Goal: Task Accomplishment & Management: Manage account settings

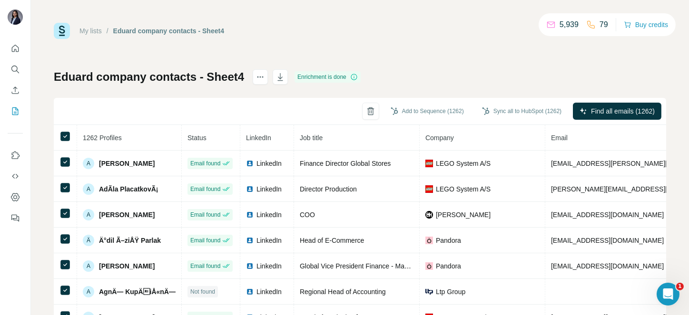
click at [280, 69] on button "button" at bounding box center [279, 76] width 15 height 15
click at [12, 66] on icon "Search" at bounding box center [14, 69] width 6 height 6
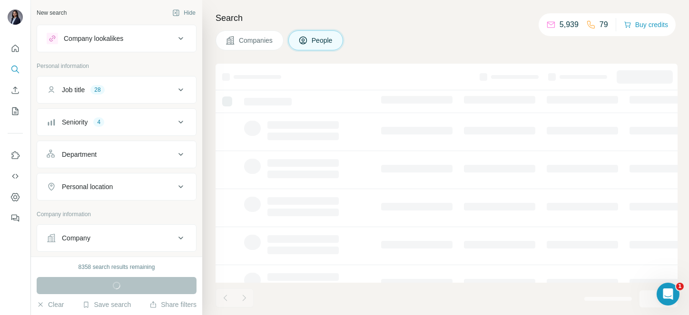
click at [399, 41] on div "Companies People" at bounding box center [446, 40] width 462 height 20
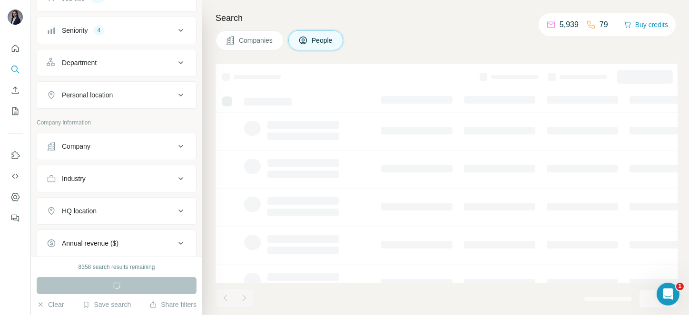
scroll to position [93, 0]
click at [138, 142] on div "Company" at bounding box center [111, 146] width 128 height 10
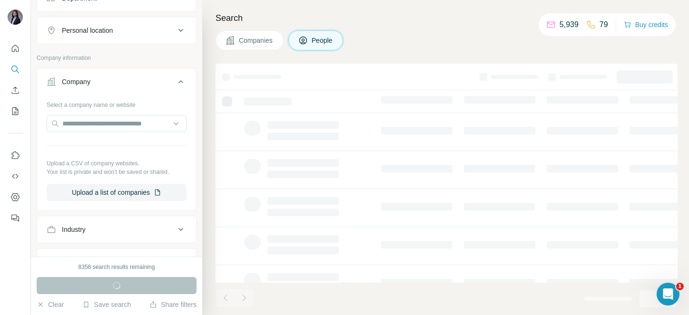
scroll to position [156, 0]
click at [112, 194] on button "Upload a list of companies" at bounding box center [117, 192] width 140 height 17
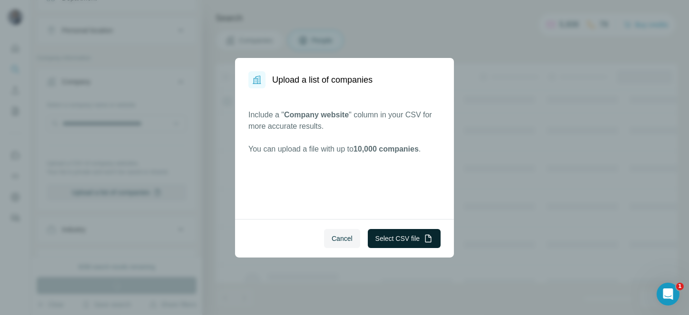
click at [404, 229] on button "Select CSV file" at bounding box center [404, 238] width 73 height 19
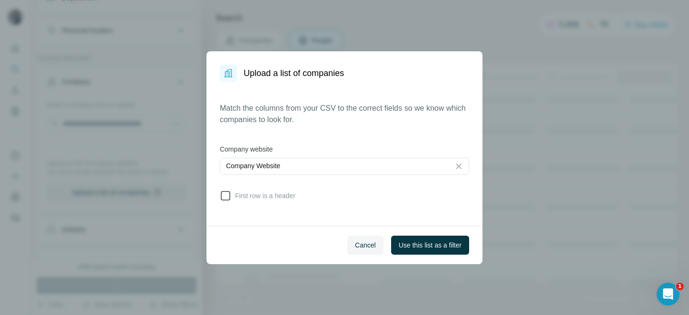
click at [230, 192] on icon at bounding box center [226, 196] width 10 height 10
click at [421, 245] on span "Use this list as a filter" at bounding box center [429, 246] width 63 height 10
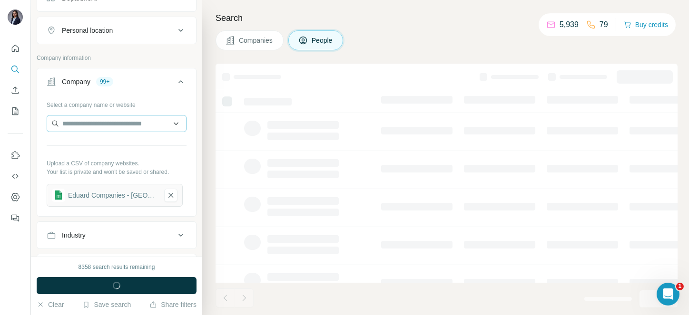
scroll to position [0, 0]
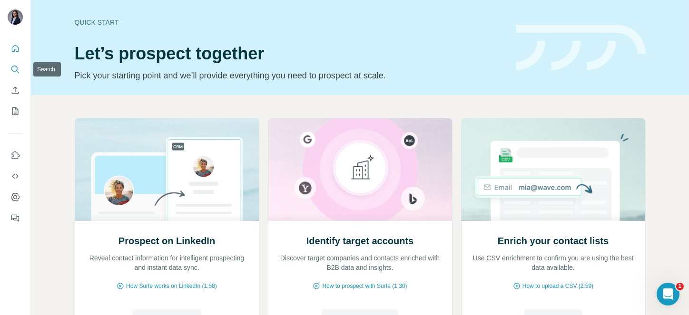
click at [13, 76] on button "Search" at bounding box center [15, 69] width 15 height 17
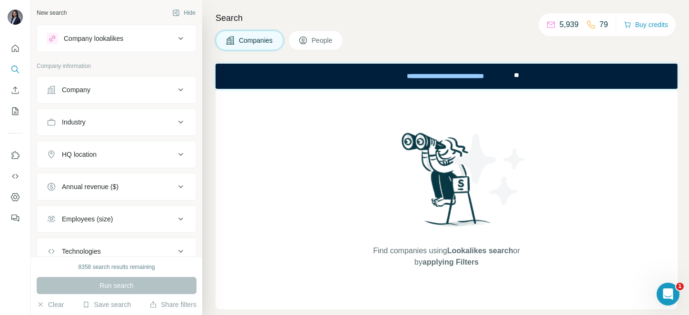
click at [62, 86] on div "Company" at bounding box center [76, 90] width 29 height 10
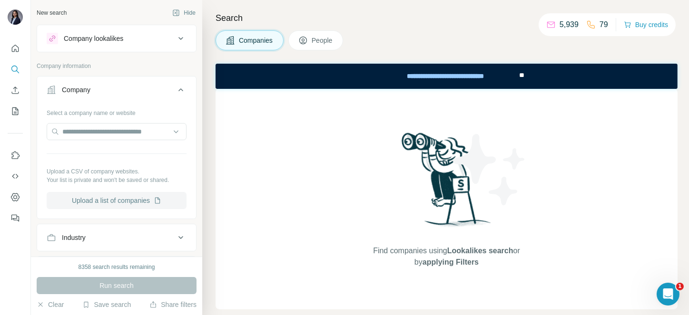
click at [122, 207] on button "Upload a list of companies" at bounding box center [117, 200] width 140 height 17
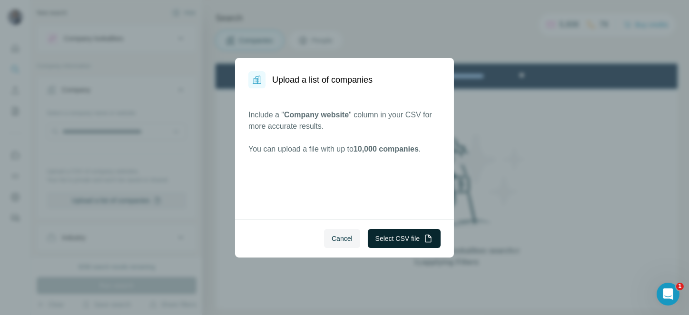
click at [403, 238] on button "Select CSV file" at bounding box center [404, 238] width 73 height 19
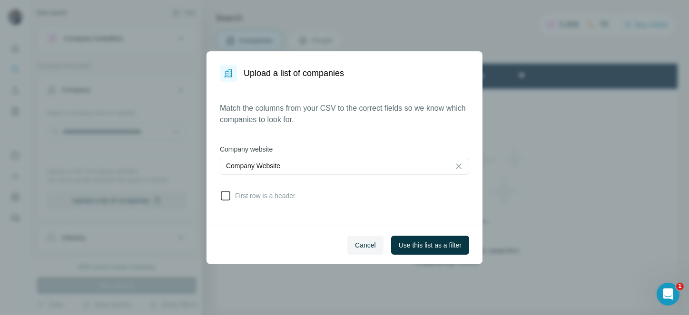
click at [228, 197] on icon at bounding box center [225, 195] width 11 height 11
click at [412, 247] on span "Use this list as a filter" at bounding box center [429, 246] width 63 height 10
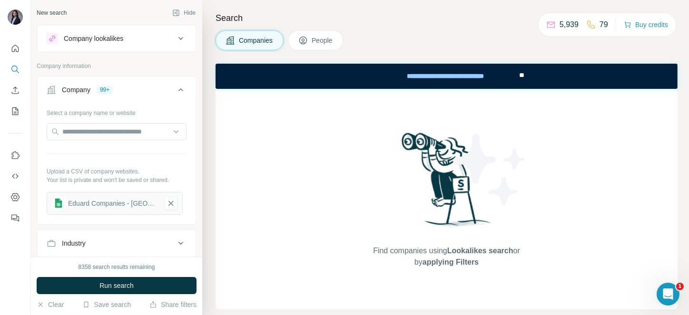
click at [307, 45] on button "People" at bounding box center [315, 40] width 55 height 20
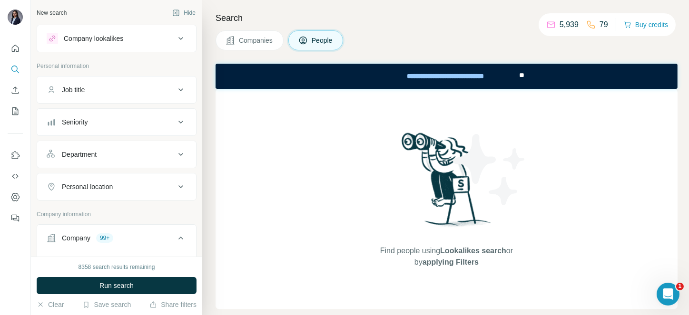
click at [125, 93] on div "Job title" at bounding box center [111, 90] width 128 height 10
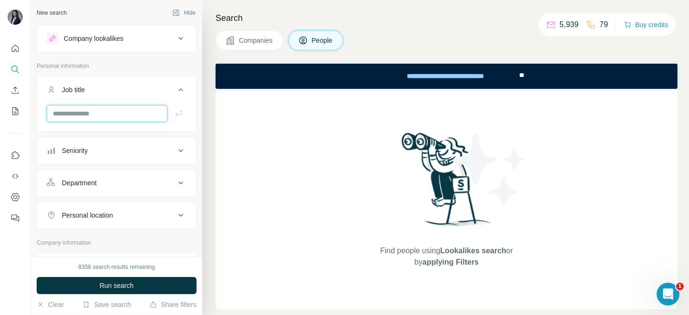
click at [116, 109] on input "text" at bounding box center [107, 113] width 121 height 17
type input "********"
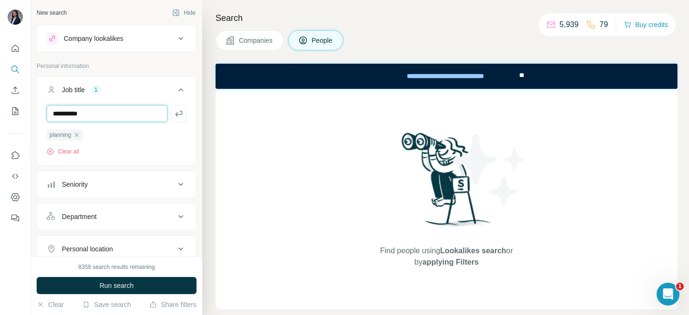
type input "**********"
type input "*********"
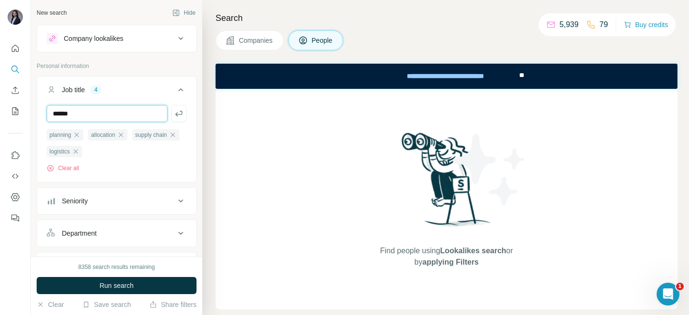
type input "******"
type input "********"
type input "**********"
type input "***"
type input "**********"
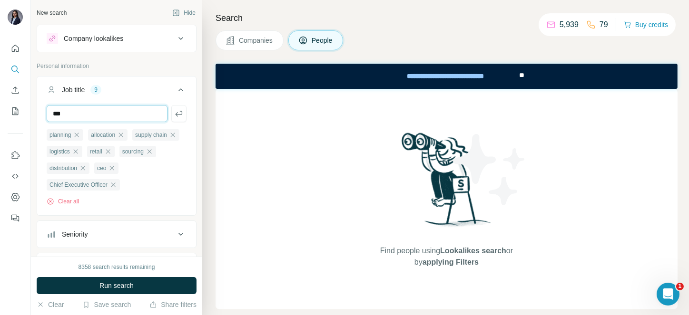
type input "***"
type input "*******"
type input "**********"
type input "***"
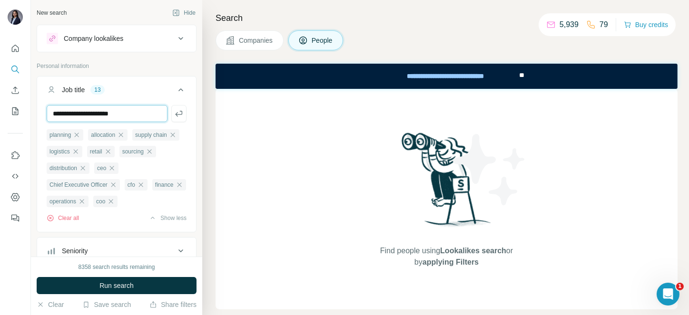
type input "**********"
type input "***"
type input "******"
type input "***"
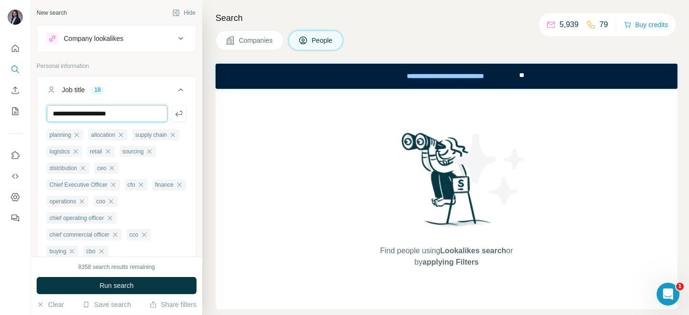
type input "**********"
type input "***"
type input "**********"
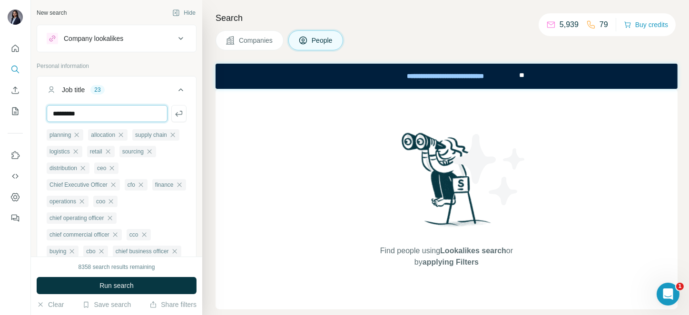
type input "*********"
paste input "**********"
type input "**********"
paste input "**********"
type input "**********"
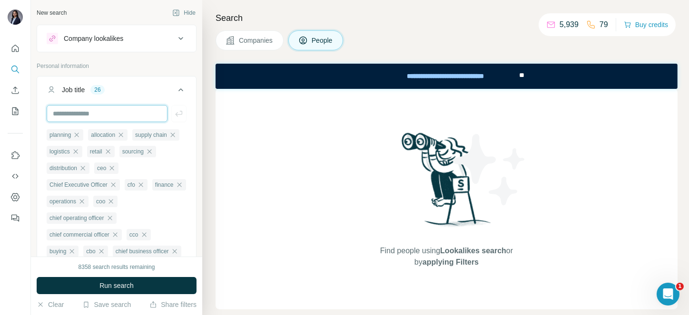
paste input "**********"
type input "**********"
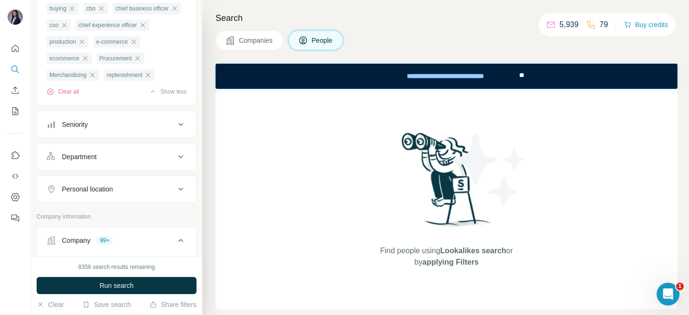
scroll to position [243, 0]
click at [92, 136] on button "Seniority" at bounding box center [116, 124] width 159 height 23
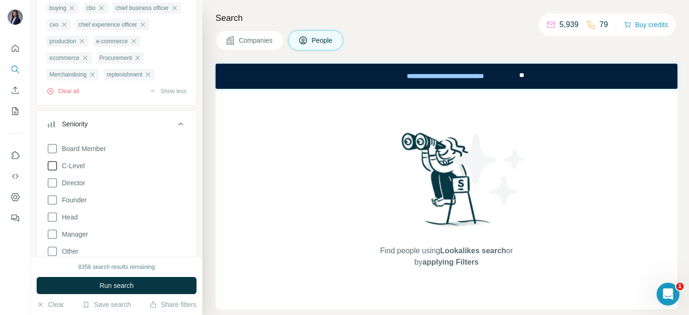
click at [54, 172] on icon at bounding box center [52, 165] width 11 height 11
click at [55, 189] on icon at bounding box center [52, 182] width 11 height 11
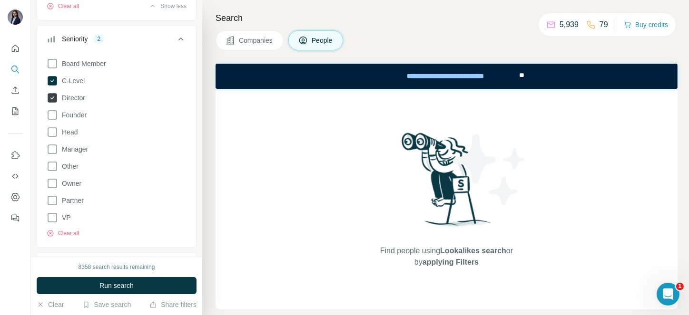
scroll to position [340, 0]
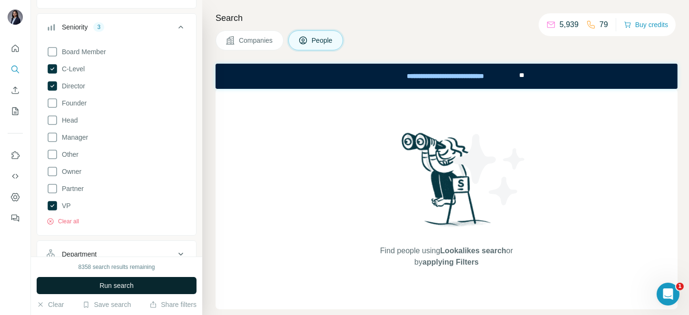
click at [84, 288] on button "Run search" at bounding box center [117, 285] width 160 height 17
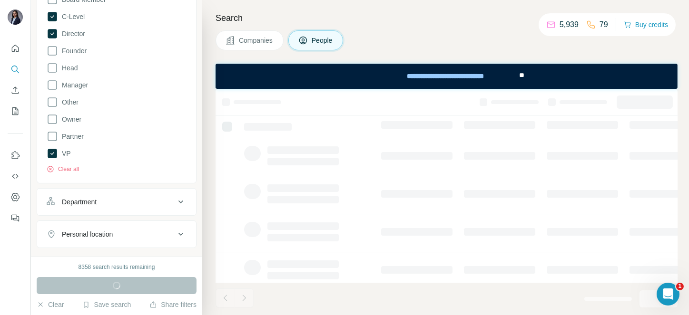
scroll to position [397, 0]
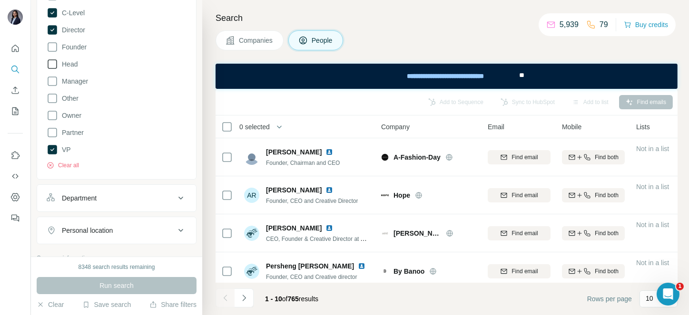
click at [56, 69] on icon at bounding box center [53, 64] width 10 height 10
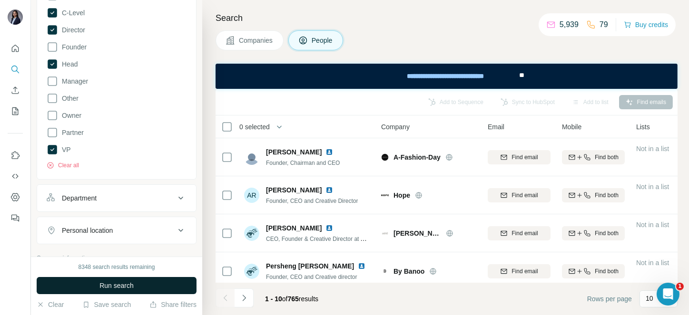
click at [85, 279] on button "Run search" at bounding box center [117, 285] width 160 height 17
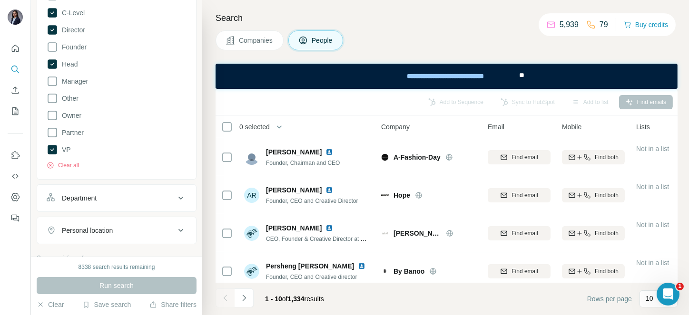
click at [259, 132] on span "0 selected" at bounding box center [261, 126] width 56 height 19
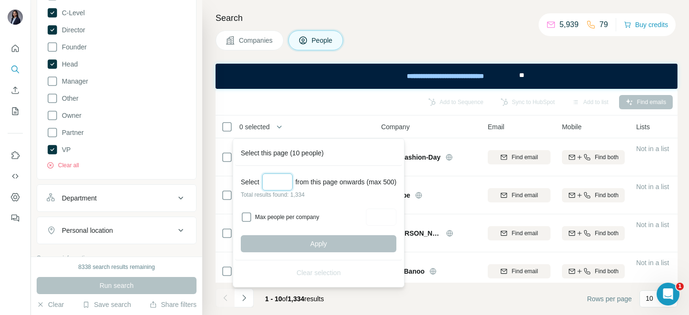
click at [272, 185] on input "Select a number (up to 500)" at bounding box center [277, 182] width 30 height 17
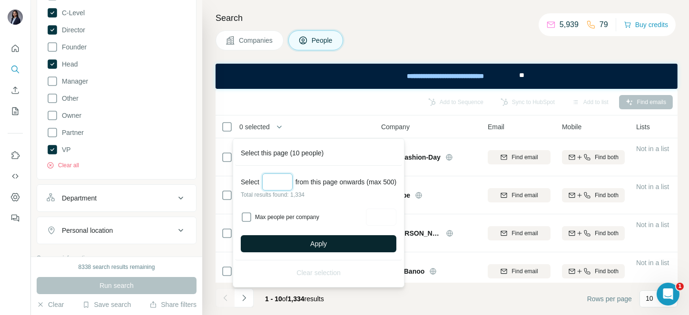
type input "***"
click at [323, 239] on span "Apply" at bounding box center [318, 244] width 17 height 10
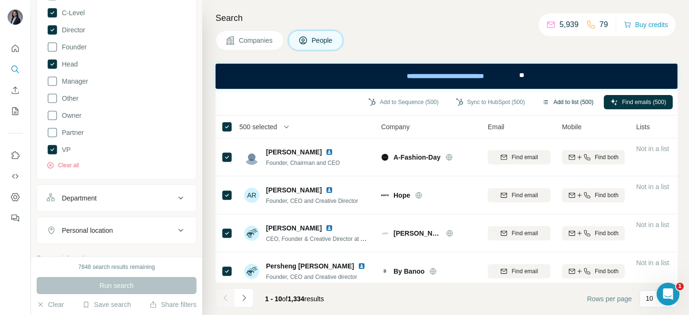
click at [563, 102] on button "Add to list (500)" at bounding box center [567, 102] width 65 height 14
click at [568, 100] on button "Add to list (500)" at bounding box center [567, 102] width 65 height 14
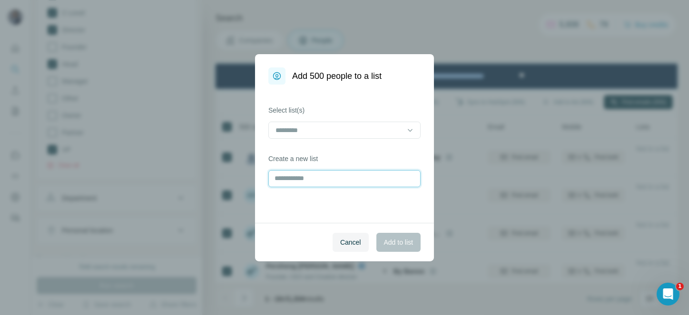
click at [300, 173] on input "text" at bounding box center [344, 178] width 152 height 17
type input "**********"
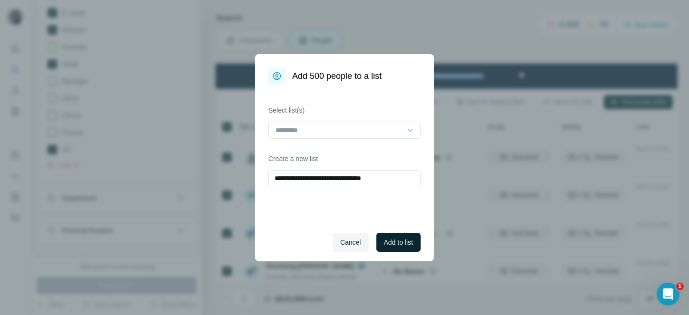
click at [392, 242] on span "Add to list" at bounding box center [398, 243] width 29 height 10
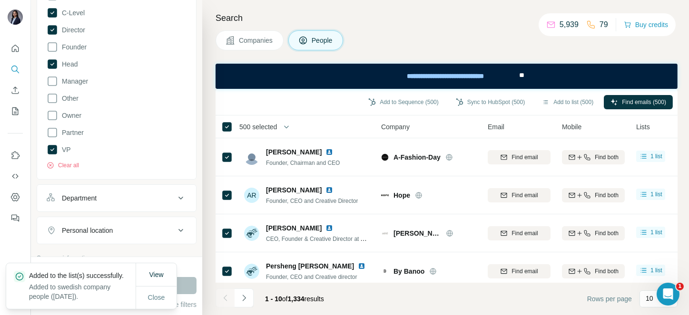
click at [257, 123] on span "500 selected" at bounding box center [258, 127] width 38 height 10
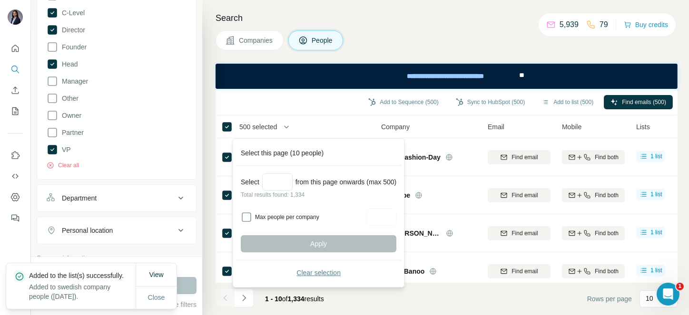
click at [308, 268] on span "Clear selection" at bounding box center [318, 273] width 44 height 10
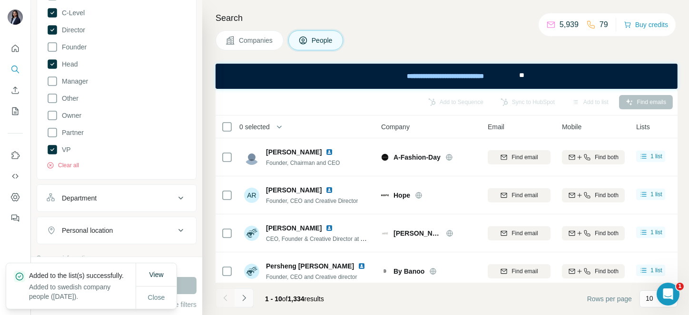
click at [247, 298] on icon "Navigate to next page" at bounding box center [244, 298] width 10 height 10
click at [247, 298] on div at bounding box center [243, 298] width 19 height 19
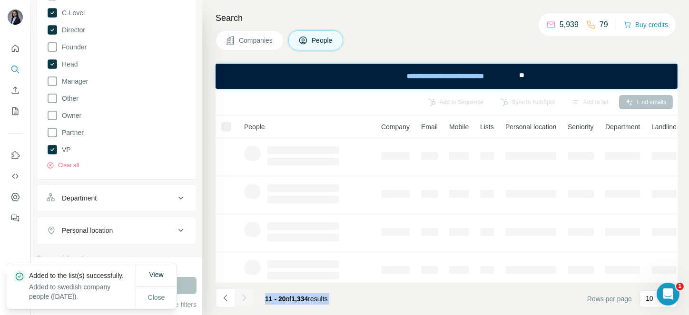
click at [247, 298] on div at bounding box center [243, 298] width 19 height 19
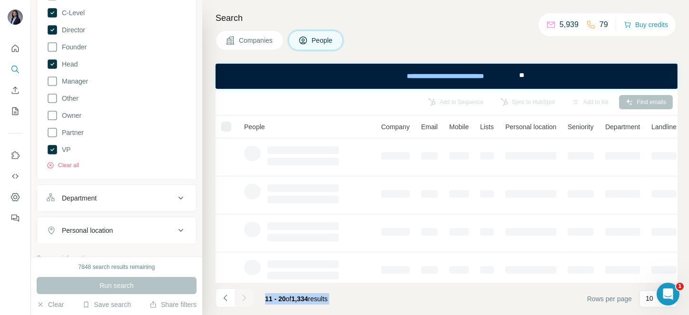
click at [247, 298] on div at bounding box center [243, 298] width 19 height 19
click at [247, 298] on icon "Navigate to next page" at bounding box center [244, 298] width 10 height 10
click at [247, 298] on div at bounding box center [243, 298] width 19 height 19
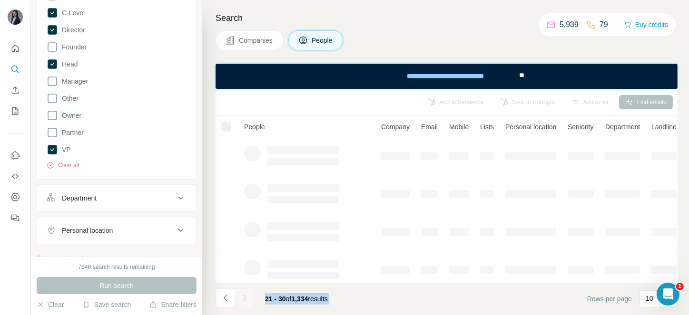
click at [247, 298] on div at bounding box center [243, 298] width 19 height 19
click at [247, 298] on icon "Navigate to next page" at bounding box center [244, 298] width 10 height 10
click at [247, 298] on div at bounding box center [243, 298] width 19 height 19
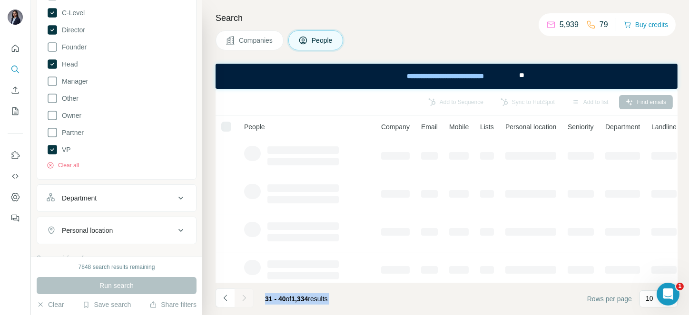
click at [247, 298] on div at bounding box center [243, 298] width 19 height 19
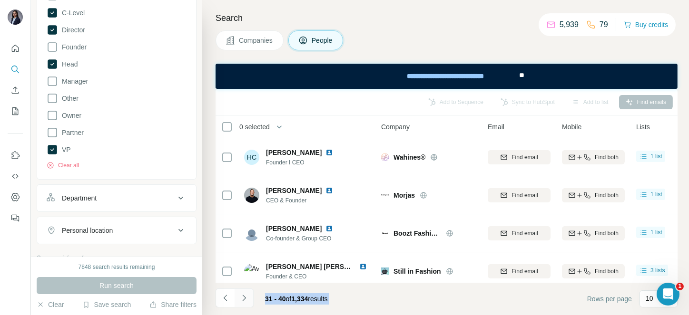
click at [247, 298] on icon "Navigate to next page" at bounding box center [244, 298] width 10 height 10
click at [247, 298] on div at bounding box center [243, 298] width 19 height 19
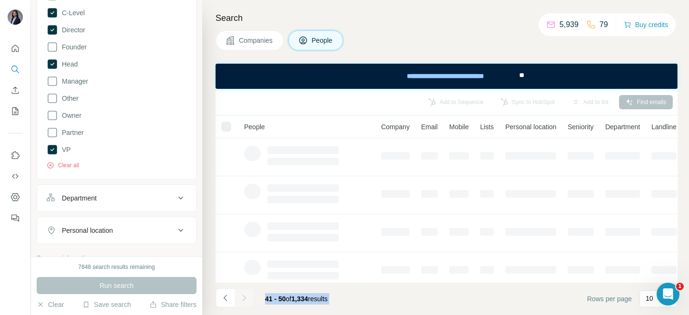
click at [247, 298] on div at bounding box center [243, 298] width 19 height 19
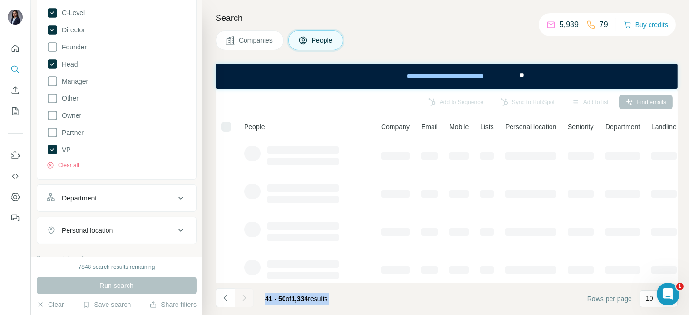
click at [247, 298] on icon "Navigate to next page" at bounding box center [244, 298] width 10 height 10
click at [247, 298] on div at bounding box center [243, 298] width 19 height 19
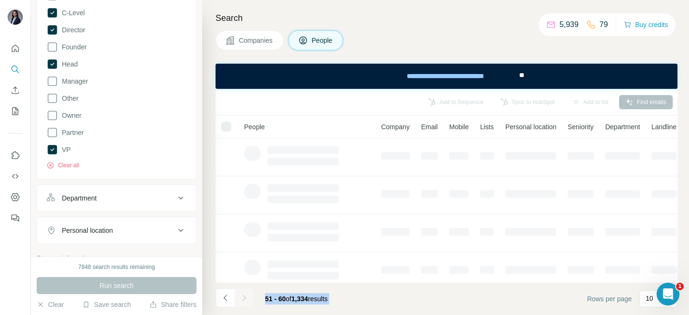
click at [247, 298] on div at bounding box center [243, 298] width 19 height 19
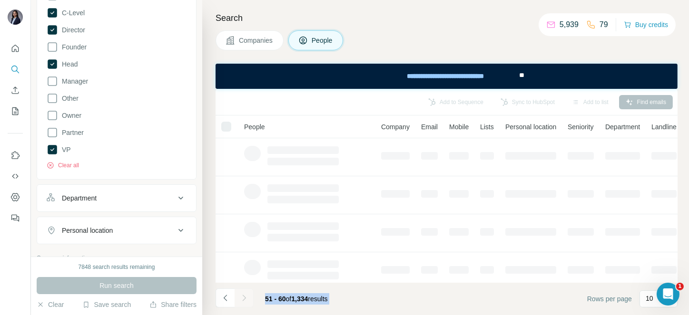
click at [247, 298] on div at bounding box center [243, 298] width 19 height 19
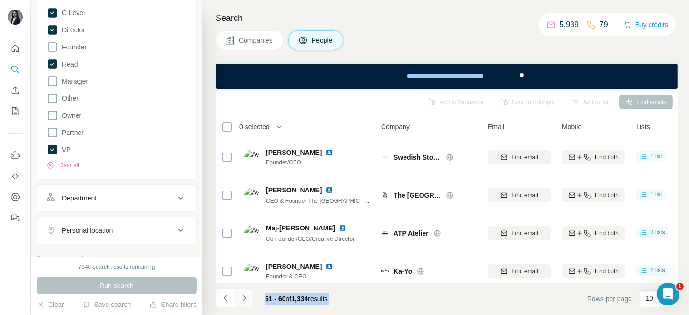
click at [247, 298] on icon "Navigate to next page" at bounding box center [244, 298] width 10 height 10
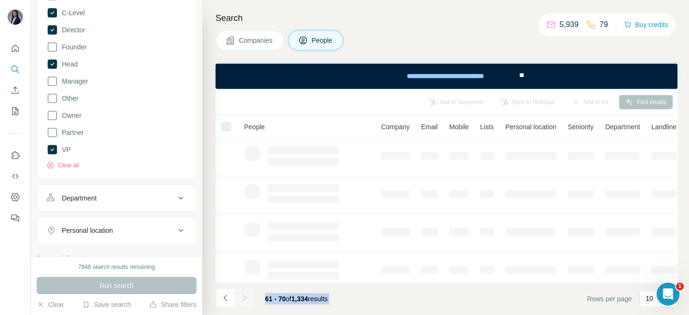
click at [247, 298] on div at bounding box center [243, 298] width 19 height 19
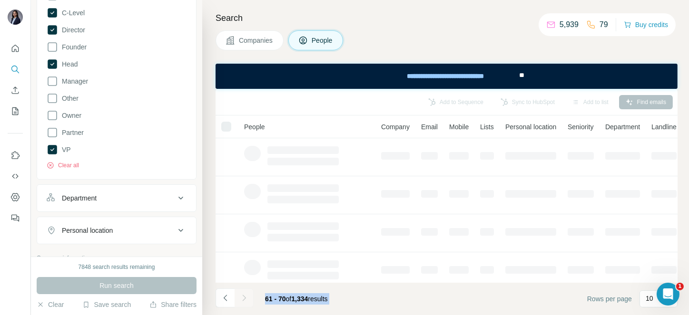
click at [247, 298] on icon "Navigate to next page" at bounding box center [244, 298] width 10 height 10
click at [247, 298] on div at bounding box center [243, 298] width 19 height 19
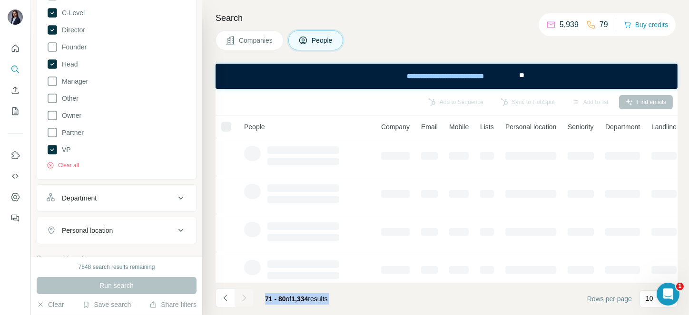
click at [247, 298] on icon "Navigate to next page" at bounding box center [244, 298] width 10 height 10
click at [247, 298] on div at bounding box center [243, 298] width 19 height 19
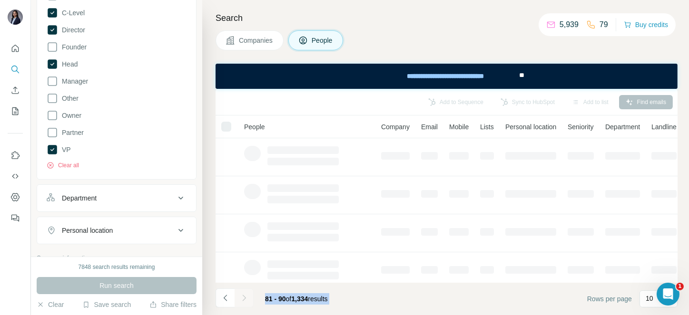
click at [247, 298] on icon "Navigate to next page" at bounding box center [244, 298] width 10 height 10
click at [247, 298] on div at bounding box center [243, 298] width 19 height 19
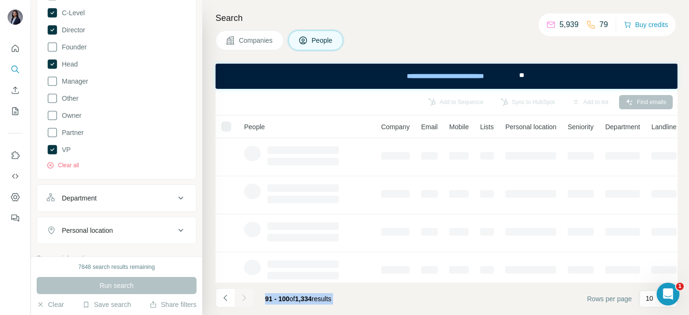
click at [247, 298] on icon "Navigate to next page" at bounding box center [244, 298] width 10 height 10
click at [247, 298] on div at bounding box center [243, 298] width 19 height 19
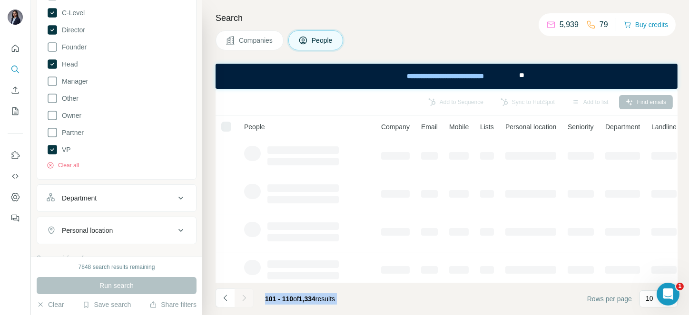
click at [247, 298] on div at bounding box center [243, 298] width 19 height 19
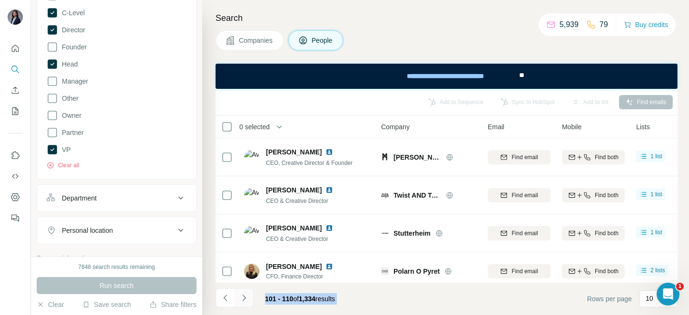
click at [247, 298] on icon "Navigate to next page" at bounding box center [244, 298] width 10 height 10
click at [247, 298] on div at bounding box center [243, 298] width 19 height 19
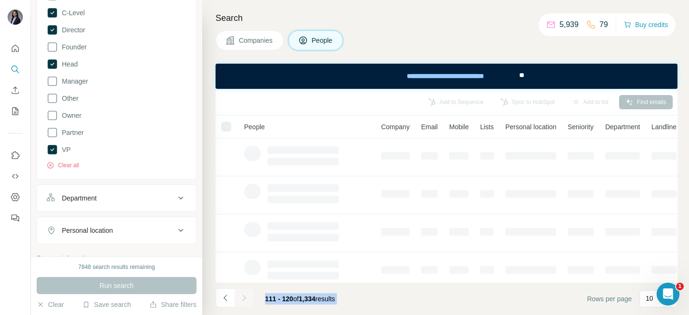
click at [247, 298] on div at bounding box center [243, 298] width 19 height 19
click at [247, 298] on icon "Navigate to next page" at bounding box center [244, 298] width 10 height 10
click at [247, 298] on div at bounding box center [243, 298] width 19 height 19
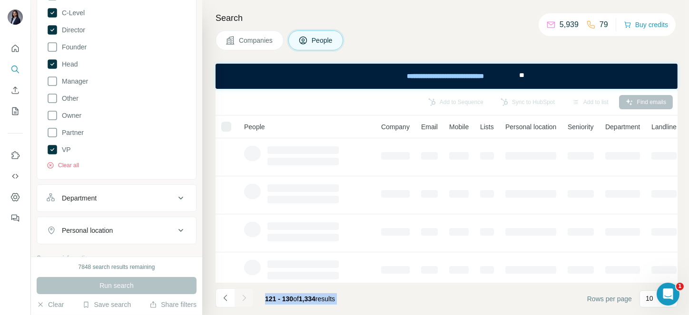
click at [247, 298] on div at bounding box center [243, 298] width 19 height 19
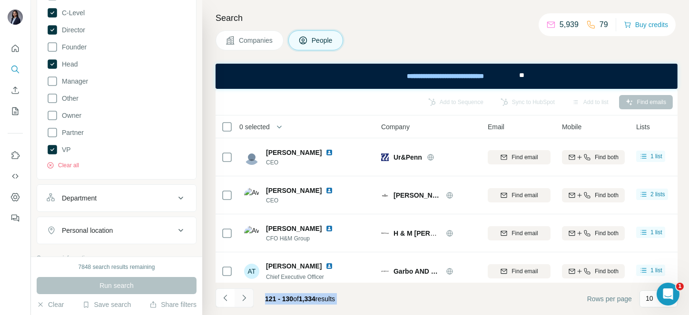
click at [247, 298] on icon "Navigate to next page" at bounding box center [244, 298] width 10 height 10
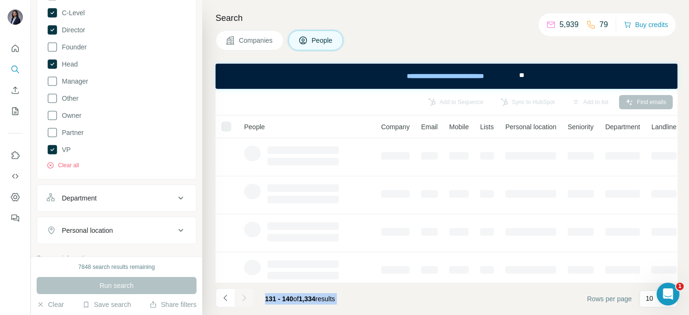
click at [247, 298] on div at bounding box center [243, 298] width 19 height 19
click at [247, 298] on icon "Navigate to next page" at bounding box center [244, 298] width 10 height 10
click at [247, 298] on div at bounding box center [243, 298] width 19 height 19
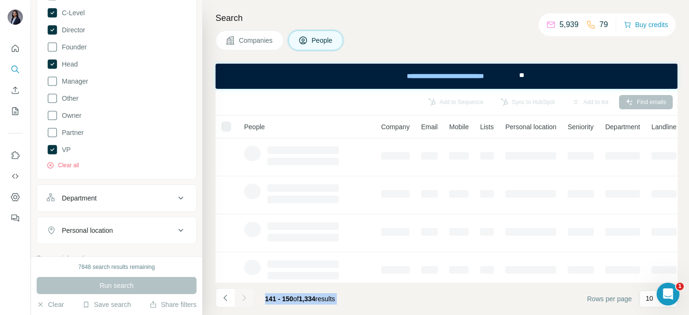
click at [247, 298] on div at bounding box center [243, 298] width 19 height 19
click at [247, 298] on icon "Navigate to next page" at bounding box center [244, 298] width 10 height 10
click at [247, 298] on div at bounding box center [243, 298] width 19 height 19
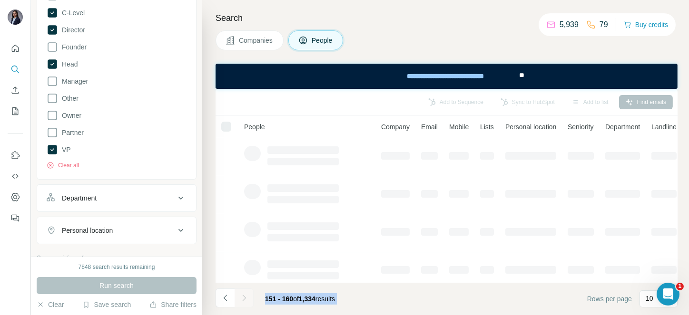
click at [247, 298] on div at bounding box center [243, 298] width 19 height 19
click at [247, 298] on icon "Navigate to next page" at bounding box center [244, 298] width 10 height 10
click at [247, 298] on div at bounding box center [243, 298] width 19 height 19
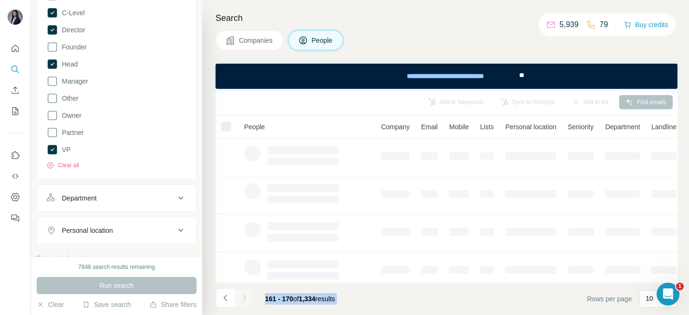
click at [247, 298] on div at bounding box center [243, 298] width 19 height 19
click at [247, 298] on icon "Navigate to next page" at bounding box center [244, 298] width 10 height 10
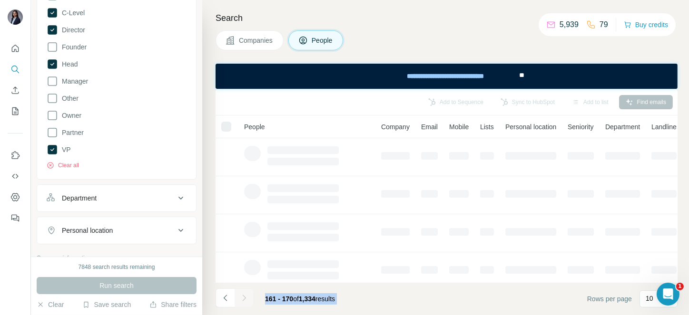
click at [247, 298] on div at bounding box center [243, 298] width 19 height 19
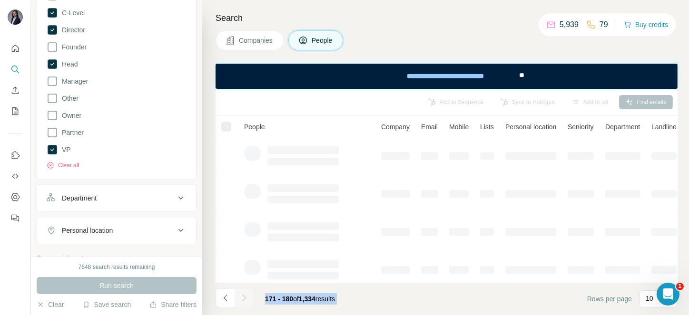
click at [247, 298] on div at bounding box center [243, 298] width 19 height 19
click at [247, 298] on icon "Navigate to next page" at bounding box center [244, 298] width 10 height 10
click at [247, 298] on div at bounding box center [243, 298] width 19 height 19
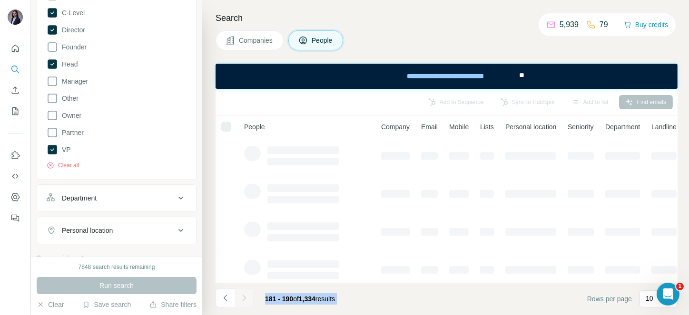
click at [247, 298] on div at bounding box center [243, 298] width 19 height 19
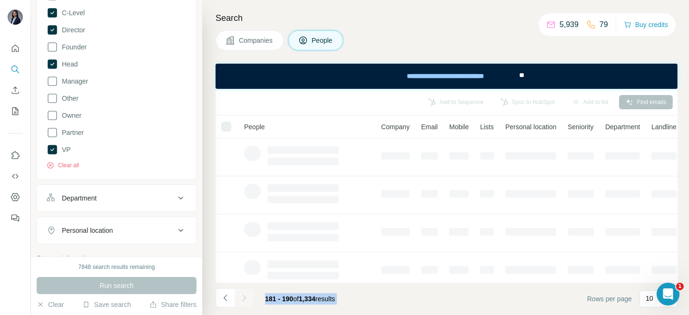
click at [247, 298] on div at bounding box center [243, 298] width 19 height 19
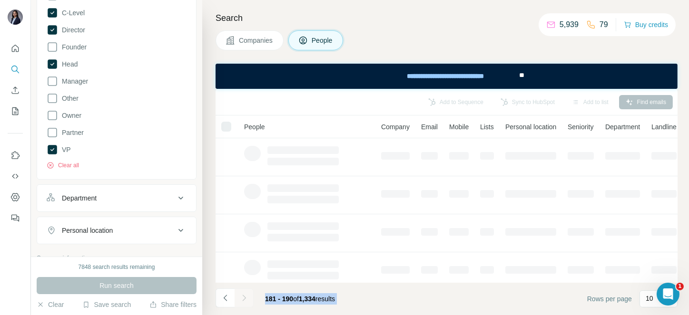
click at [247, 298] on div at bounding box center [243, 298] width 19 height 19
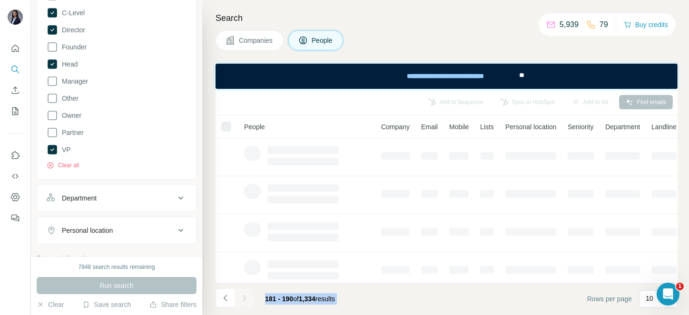
click at [247, 298] on div at bounding box center [243, 298] width 19 height 19
click at [247, 298] on icon "Navigate to next page" at bounding box center [244, 298] width 10 height 10
click at [247, 298] on div at bounding box center [243, 298] width 19 height 19
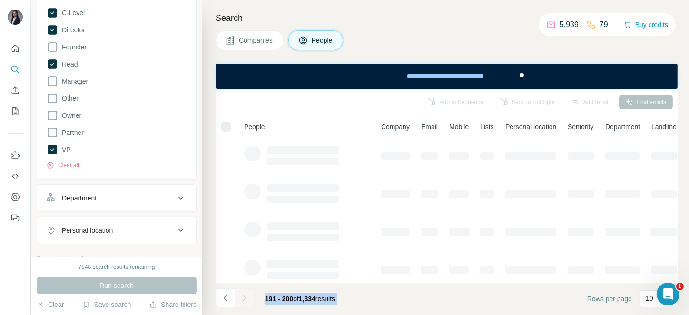
click at [247, 298] on div at bounding box center [243, 298] width 19 height 19
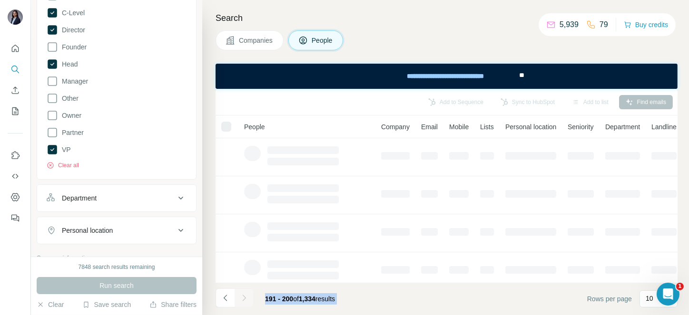
click at [247, 298] on div at bounding box center [243, 298] width 19 height 19
click at [247, 298] on icon "Navigate to next page" at bounding box center [244, 298] width 10 height 10
click at [247, 298] on div at bounding box center [243, 298] width 19 height 19
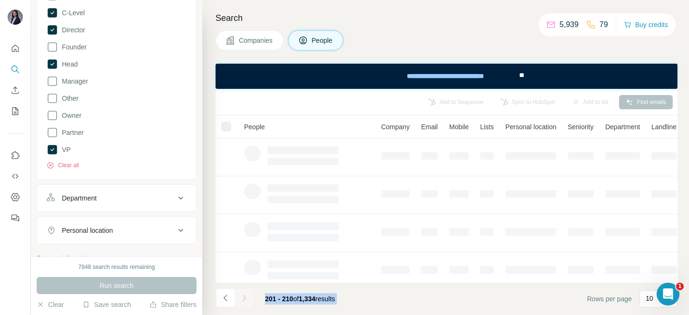
click at [247, 298] on div at bounding box center [243, 298] width 19 height 19
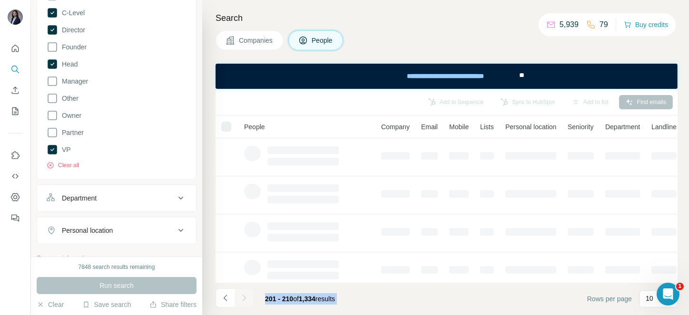
click at [247, 298] on div at bounding box center [243, 298] width 19 height 19
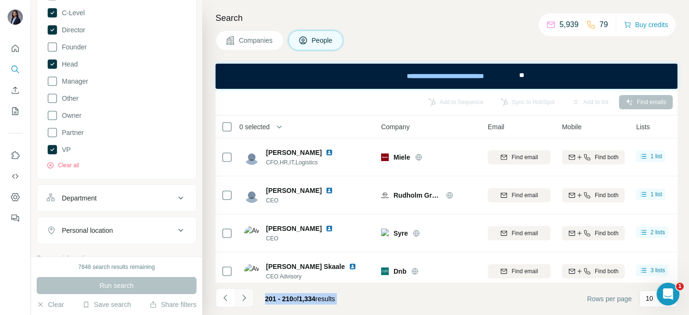
click at [247, 298] on icon "Navigate to next page" at bounding box center [244, 298] width 10 height 10
click at [247, 298] on div at bounding box center [243, 298] width 19 height 19
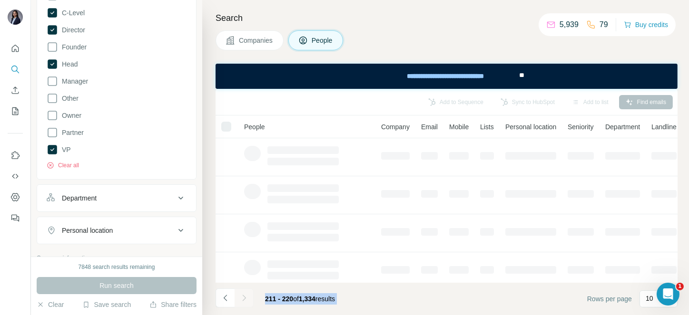
click at [247, 298] on div at bounding box center [243, 298] width 19 height 19
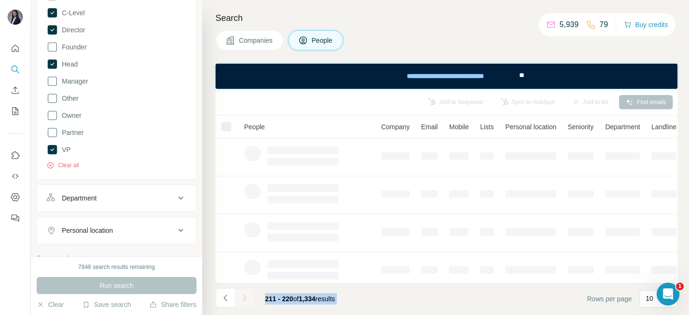
click at [247, 298] on div at bounding box center [243, 298] width 19 height 19
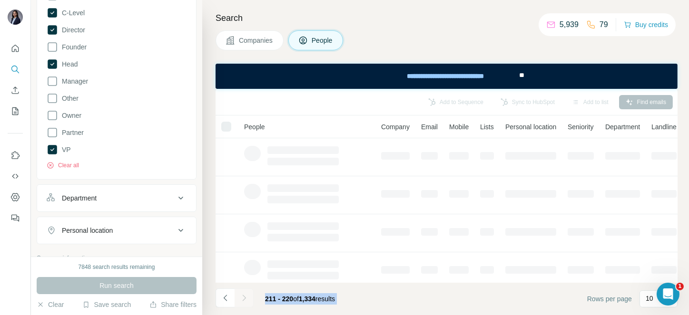
click at [247, 298] on div at bounding box center [243, 298] width 19 height 19
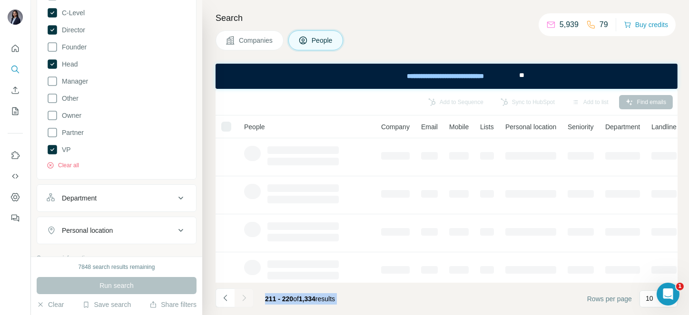
click at [247, 298] on div at bounding box center [243, 298] width 19 height 19
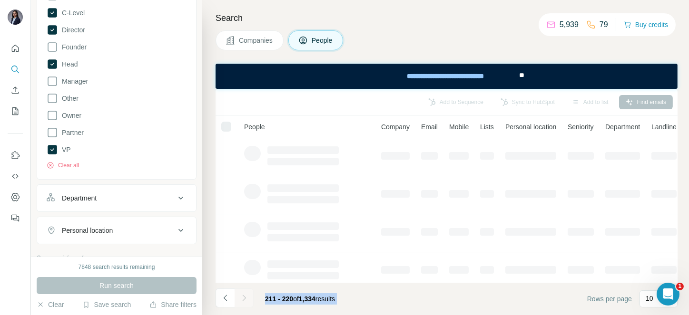
click at [247, 298] on div at bounding box center [243, 298] width 19 height 19
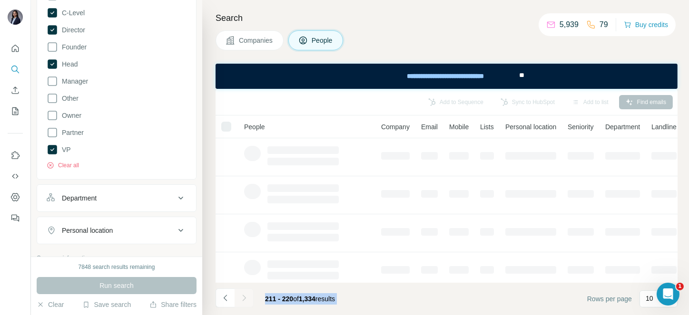
click at [247, 298] on div at bounding box center [243, 298] width 19 height 19
click at [247, 298] on icon "Navigate to next page" at bounding box center [244, 298] width 10 height 10
click at [247, 298] on div at bounding box center [243, 298] width 19 height 19
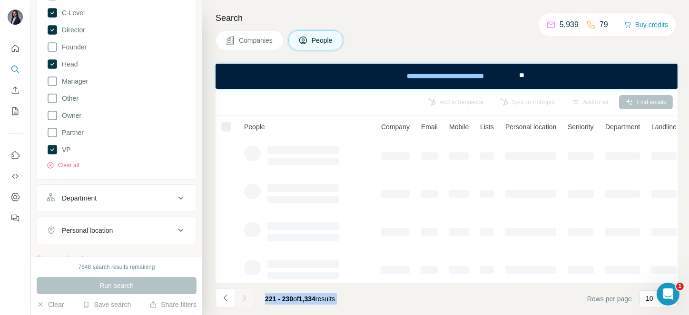
click at [247, 298] on div at bounding box center [243, 298] width 19 height 19
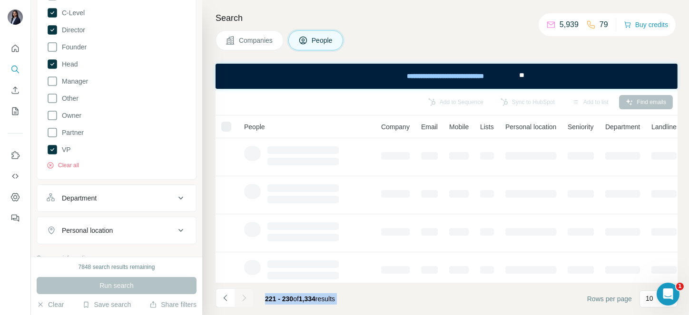
click at [247, 298] on div at bounding box center [243, 298] width 19 height 19
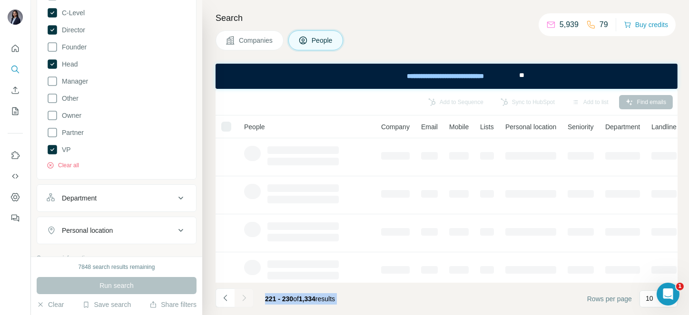
click at [247, 298] on div at bounding box center [243, 298] width 19 height 19
click at [247, 298] on icon "Navigate to next page" at bounding box center [244, 298] width 10 height 10
click at [247, 298] on div at bounding box center [243, 298] width 19 height 19
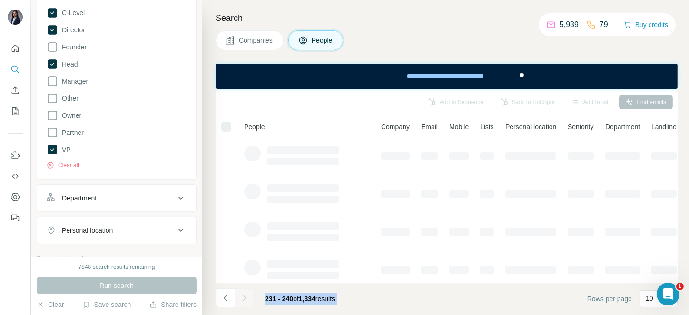
click at [247, 298] on div at bounding box center [243, 298] width 19 height 19
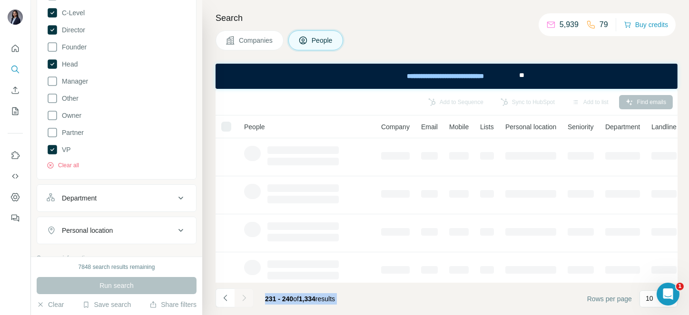
click at [247, 298] on div at bounding box center [243, 298] width 19 height 19
click at [247, 298] on icon "Navigate to next page" at bounding box center [244, 298] width 10 height 10
click at [247, 298] on div at bounding box center [243, 298] width 19 height 19
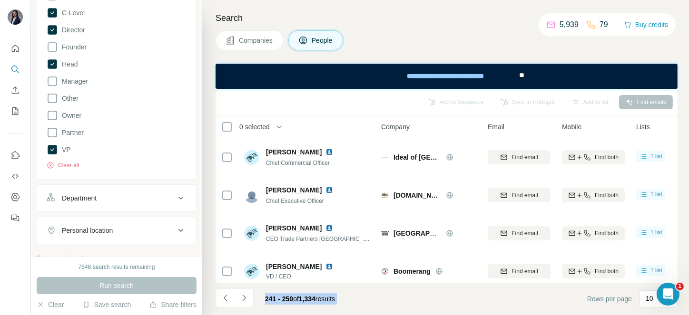
click at [247, 298] on icon "Navigate to next page" at bounding box center [244, 298] width 10 height 10
click at [247, 298] on div at bounding box center [243, 298] width 19 height 19
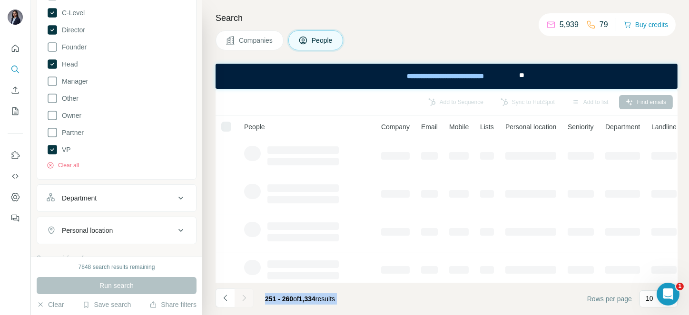
click at [247, 298] on div at bounding box center [243, 298] width 19 height 19
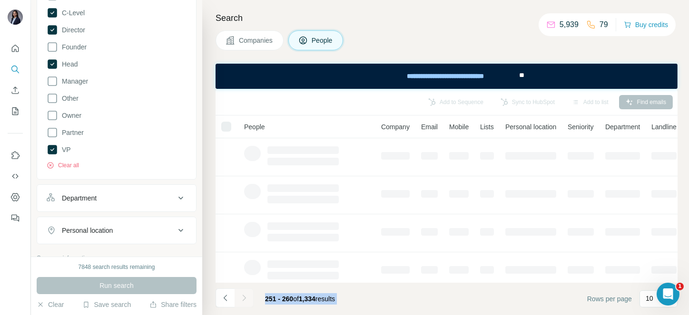
click at [247, 298] on div at bounding box center [243, 298] width 19 height 19
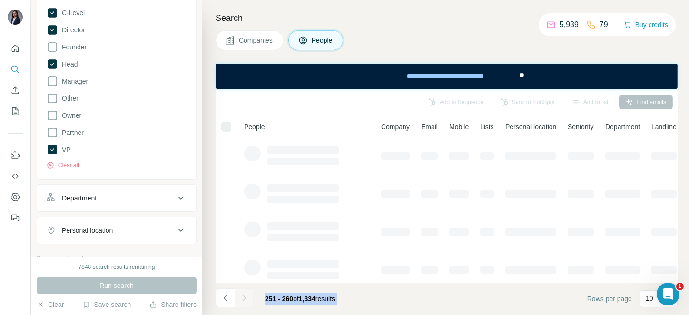
click at [247, 298] on div at bounding box center [243, 298] width 19 height 19
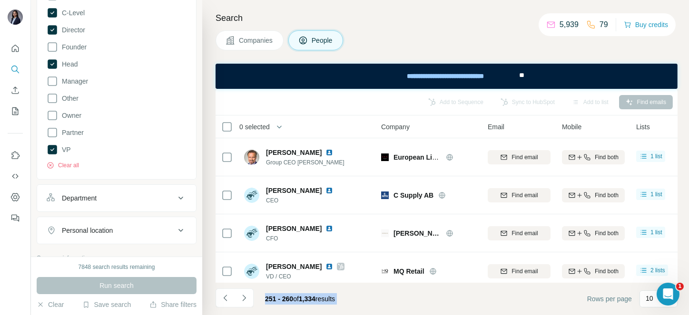
click at [247, 298] on icon "Navigate to next page" at bounding box center [244, 298] width 10 height 10
click at [247, 298] on div at bounding box center [243, 298] width 19 height 19
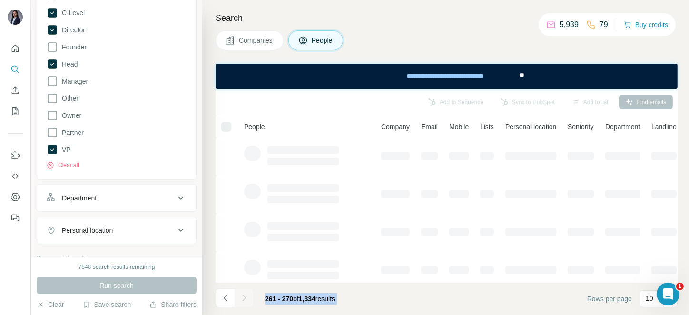
click at [247, 298] on div at bounding box center [243, 298] width 19 height 19
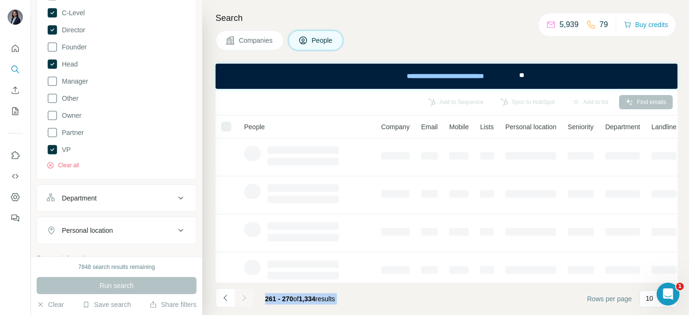
click at [247, 298] on div at bounding box center [243, 298] width 19 height 19
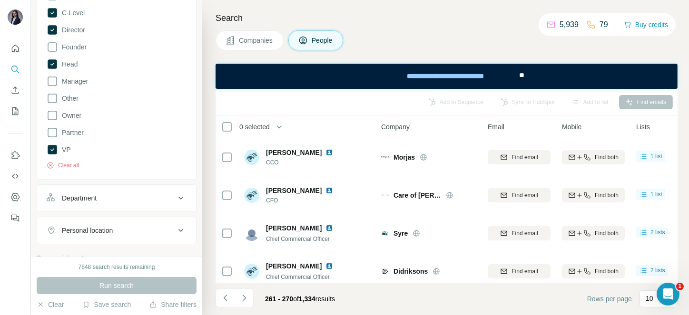
click at [247, 298] on icon "Navigate to next page" at bounding box center [244, 298] width 10 height 10
click at [247, 298] on div at bounding box center [243, 298] width 19 height 19
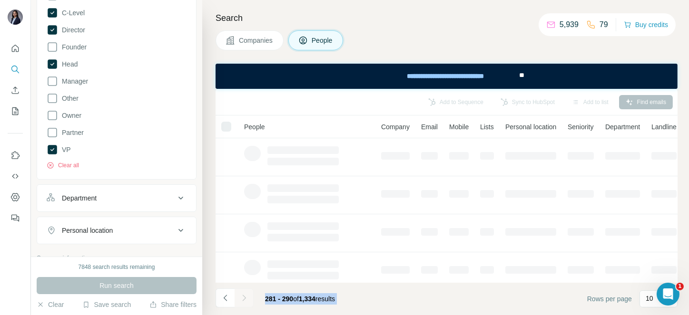
click at [247, 298] on div at bounding box center [243, 298] width 19 height 19
click at [247, 298] on icon "Navigate to next page" at bounding box center [244, 298] width 10 height 10
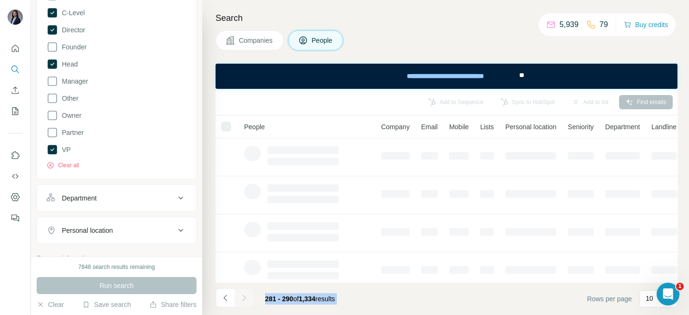
click at [247, 298] on div at bounding box center [243, 298] width 19 height 19
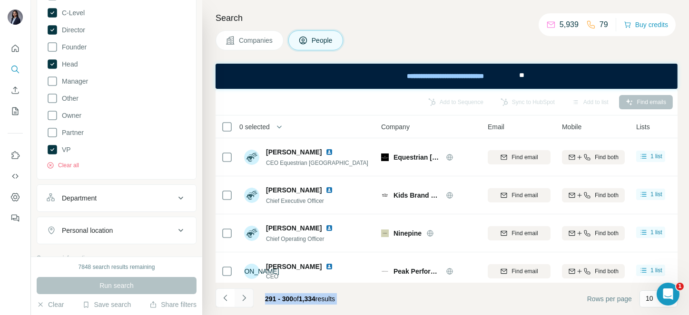
click at [247, 298] on icon "Navigate to next page" at bounding box center [244, 298] width 10 height 10
click at [247, 298] on div at bounding box center [243, 298] width 19 height 19
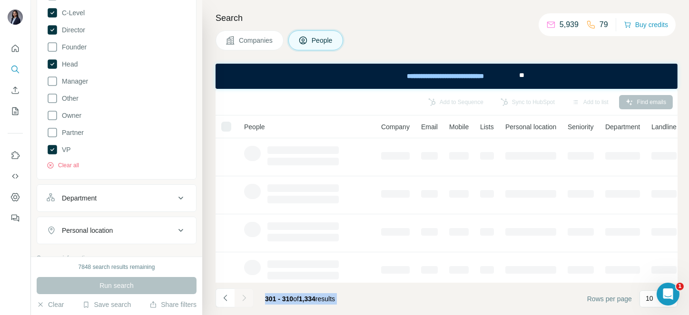
click at [247, 298] on div at bounding box center [243, 298] width 19 height 19
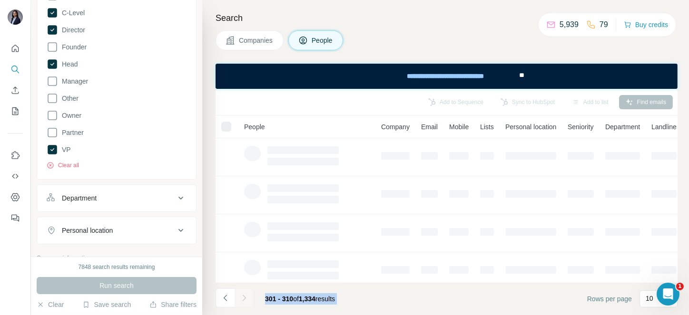
click at [247, 298] on div at bounding box center [243, 298] width 19 height 19
click at [247, 298] on icon "Navigate to next page" at bounding box center [244, 298] width 10 height 10
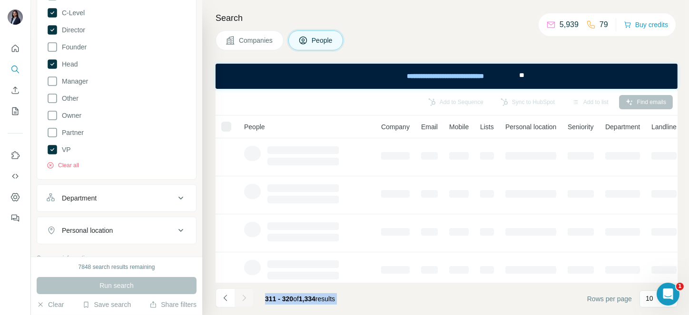
click at [247, 298] on div at bounding box center [243, 298] width 19 height 19
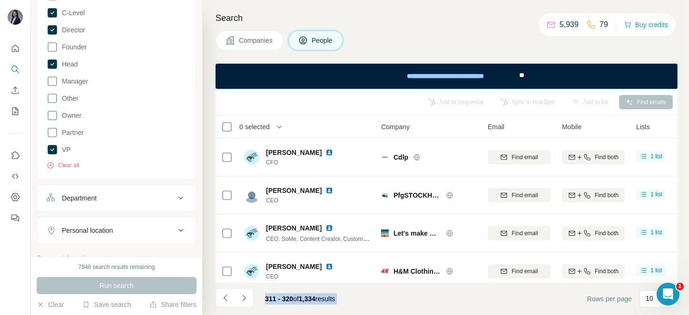
click at [247, 298] on icon "Navigate to next page" at bounding box center [244, 298] width 10 height 10
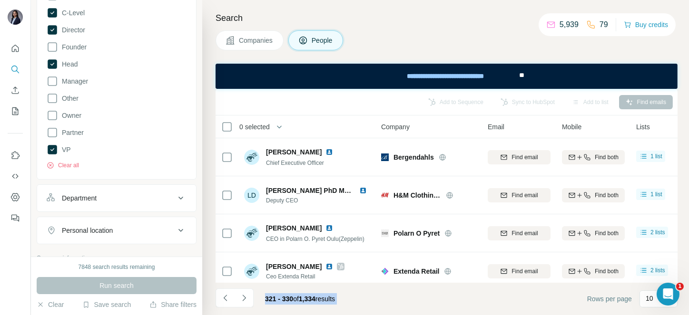
click at [247, 298] on icon "Navigate to next page" at bounding box center [244, 298] width 10 height 10
click at [247, 298] on div at bounding box center [243, 298] width 19 height 19
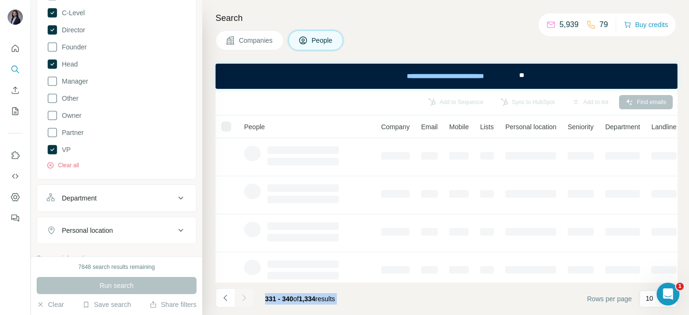
click at [247, 298] on div at bounding box center [243, 298] width 19 height 19
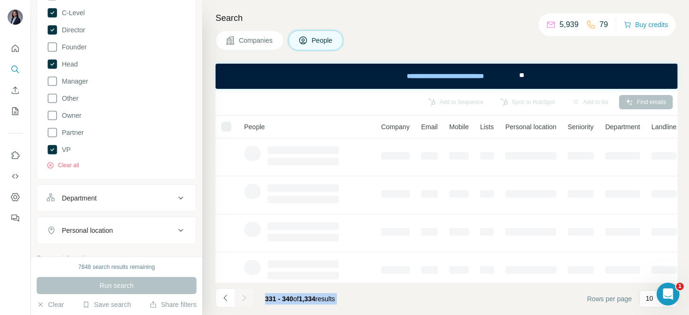
click at [247, 298] on div at bounding box center [243, 298] width 19 height 19
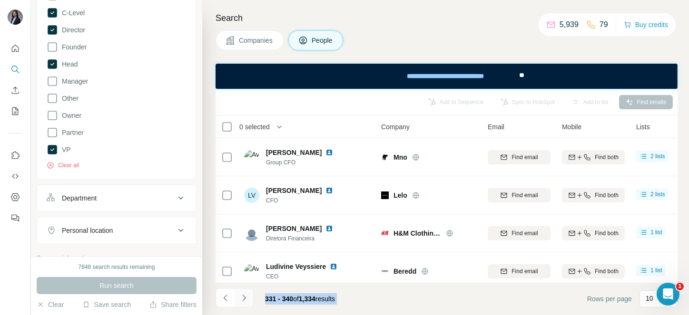
click at [247, 298] on icon "Navigate to next page" at bounding box center [244, 298] width 10 height 10
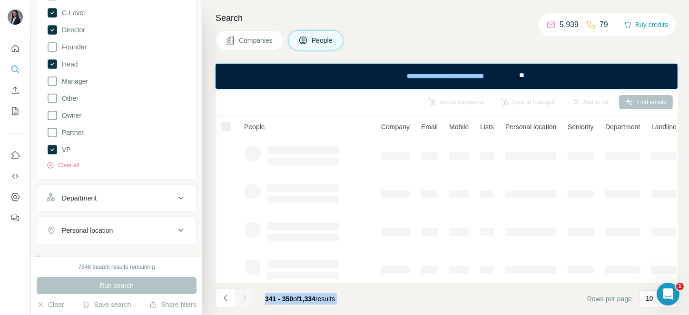
click at [247, 298] on div at bounding box center [243, 298] width 19 height 19
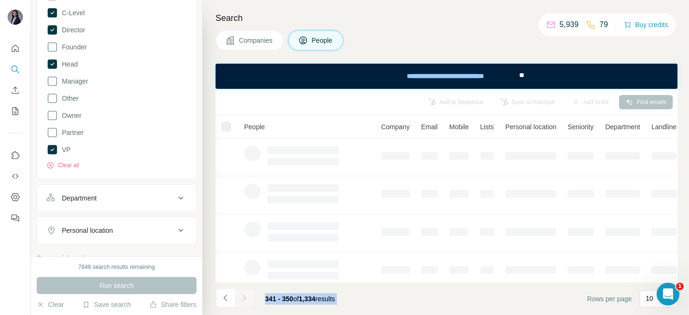
click at [247, 298] on div at bounding box center [243, 298] width 19 height 19
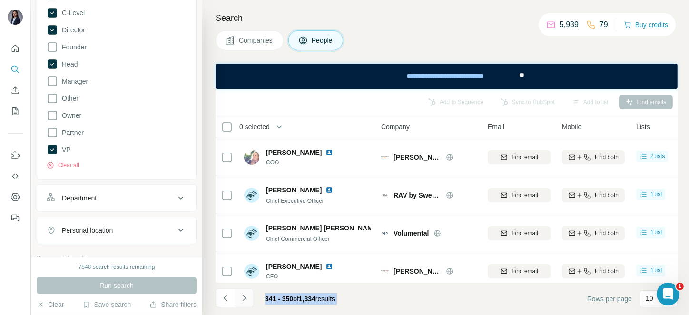
click at [247, 298] on icon "Navigate to next page" at bounding box center [244, 298] width 10 height 10
click at [247, 298] on div at bounding box center [243, 298] width 19 height 19
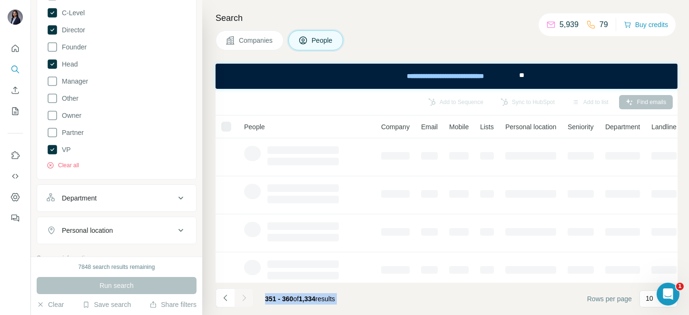
click at [247, 298] on div at bounding box center [243, 298] width 19 height 19
click at [247, 298] on icon "Navigate to next page" at bounding box center [244, 298] width 10 height 10
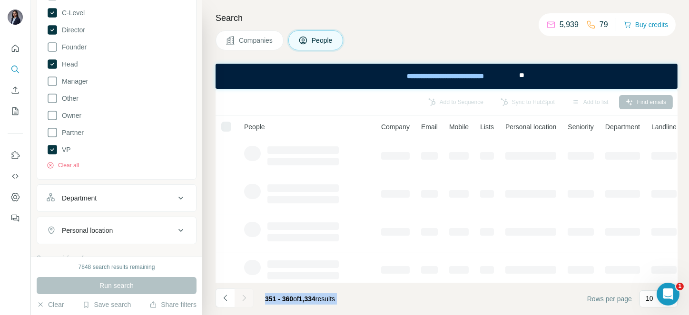
click at [247, 298] on div at bounding box center [243, 298] width 19 height 19
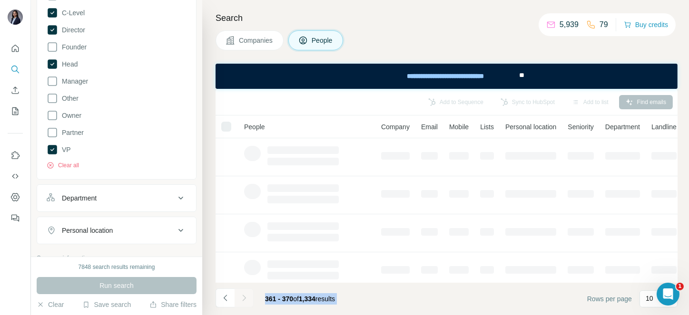
click at [247, 298] on div at bounding box center [243, 298] width 19 height 19
click at [247, 298] on icon "Navigate to next page" at bounding box center [244, 298] width 10 height 10
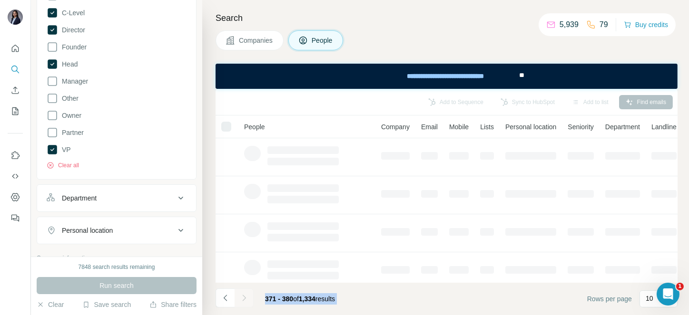
click at [247, 298] on div at bounding box center [243, 298] width 19 height 19
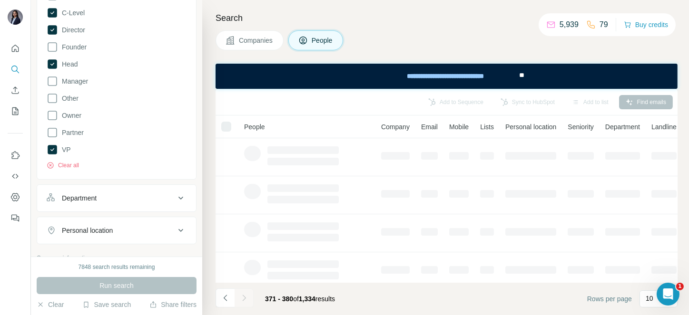
click at [247, 298] on icon "Navigate to next page" at bounding box center [244, 298] width 10 height 10
click at [247, 298] on div at bounding box center [243, 298] width 19 height 19
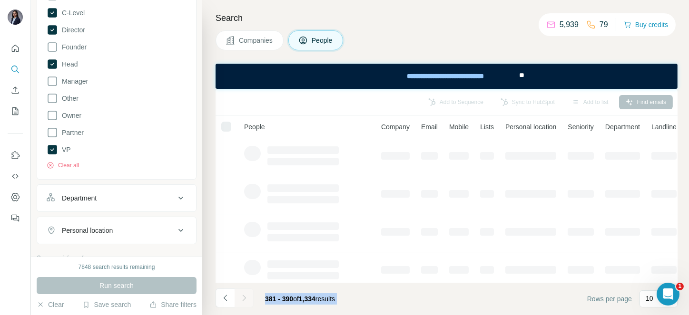
click at [247, 298] on div at bounding box center [243, 298] width 19 height 19
click at [247, 298] on icon "Navigate to next page" at bounding box center [244, 298] width 10 height 10
click at [247, 298] on div at bounding box center [243, 298] width 19 height 19
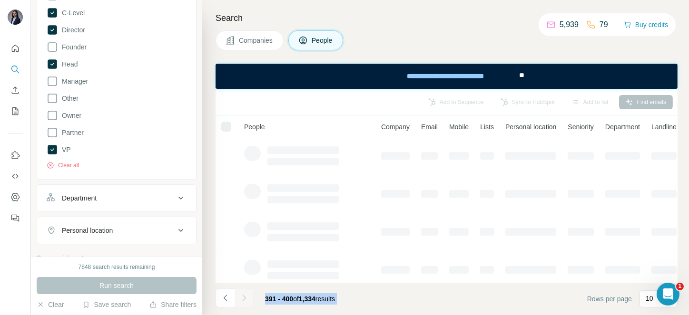
click at [247, 298] on div at bounding box center [243, 298] width 19 height 19
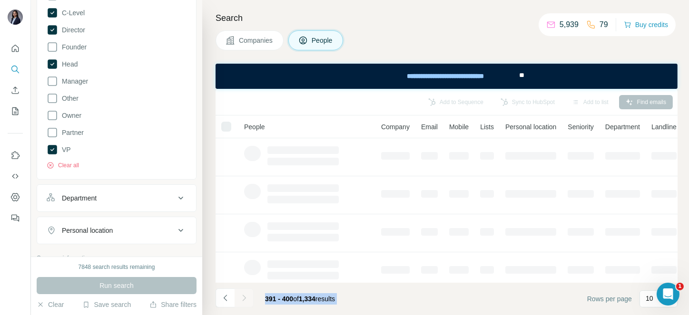
click at [247, 298] on div at bounding box center [243, 298] width 19 height 19
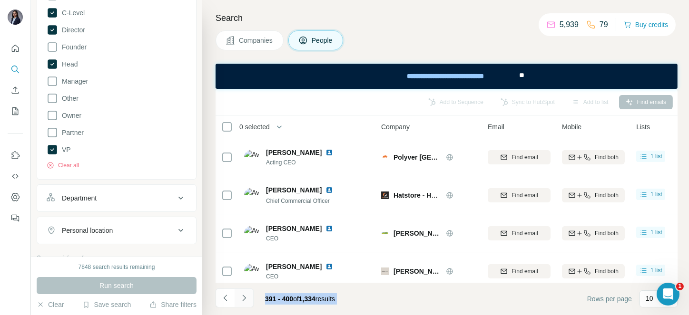
click at [247, 298] on icon "Navigate to next page" at bounding box center [244, 298] width 10 height 10
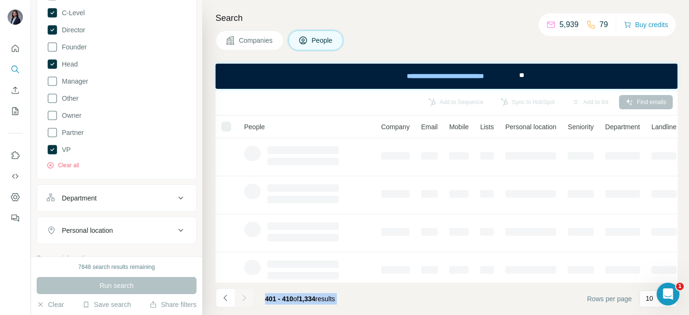
click at [247, 298] on div at bounding box center [243, 298] width 19 height 19
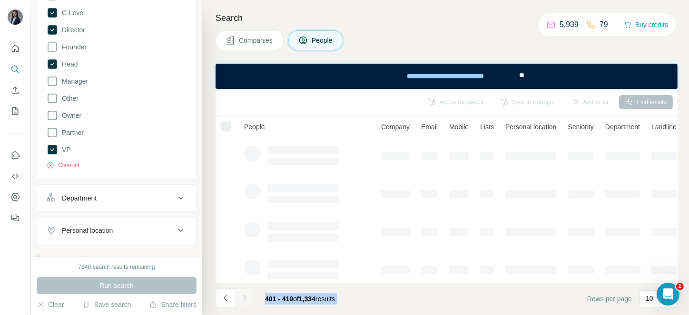
click at [247, 298] on div at bounding box center [243, 298] width 19 height 19
click at [247, 298] on icon "Navigate to next page" at bounding box center [244, 298] width 10 height 10
click at [247, 298] on div at bounding box center [243, 298] width 19 height 19
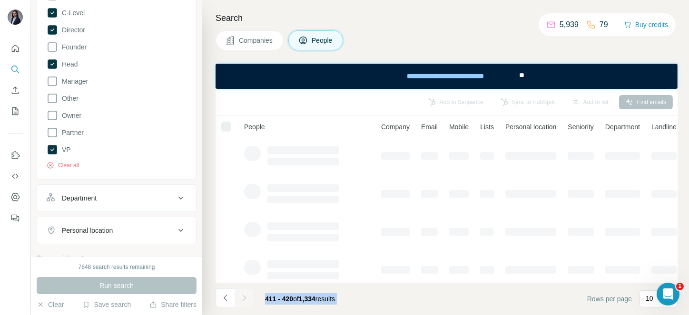
click at [247, 298] on div at bounding box center [243, 298] width 19 height 19
click at [247, 298] on icon "Navigate to next page" at bounding box center [244, 298] width 10 height 10
click at [247, 298] on div at bounding box center [243, 298] width 19 height 19
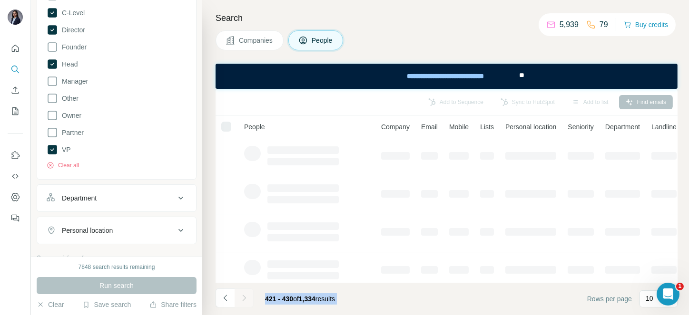
click at [247, 298] on div at bounding box center [243, 298] width 19 height 19
click at [247, 298] on icon "Navigate to next page" at bounding box center [244, 298] width 10 height 10
click at [247, 298] on div at bounding box center [243, 298] width 19 height 19
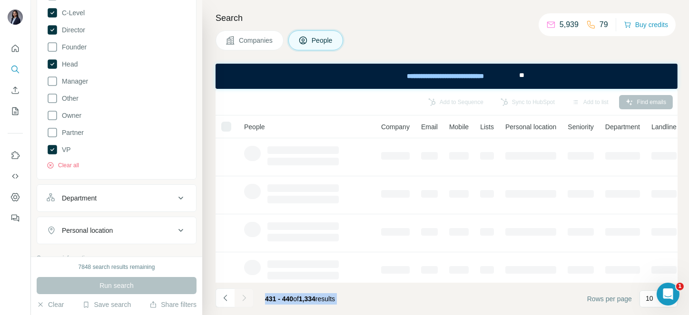
click at [247, 298] on div at bounding box center [243, 298] width 19 height 19
click at [247, 298] on icon "Navigate to next page" at bounding box center [244, 298] width 10 height 10
click at [247, 298] on div at bounding box center [243, 298] width 19 height 19
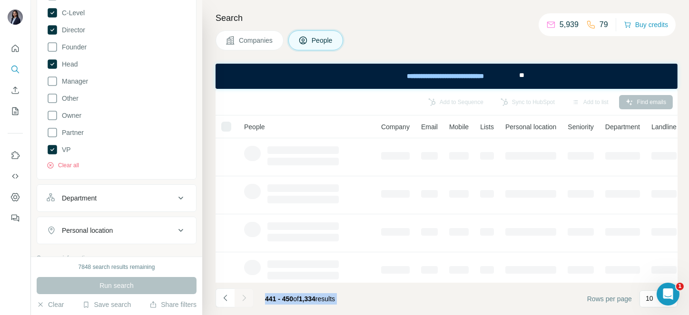
click at [247, 298] on div at bounding box center [243, 298] width 19 height 19
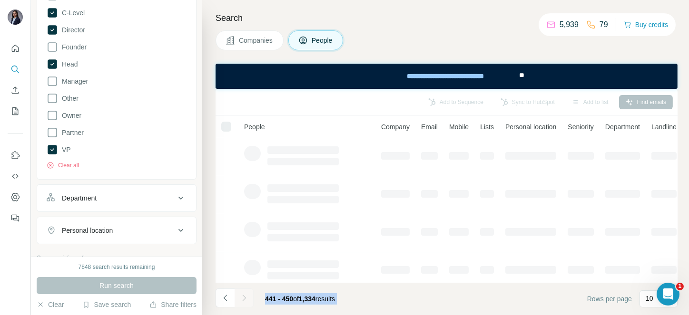
click at [247, 298] on icon "Navigate to next page" at bounding box center [244, 298] width 10 height 10
click at [247, 298] on div at bounding box center [243, 298] width 19 height 19
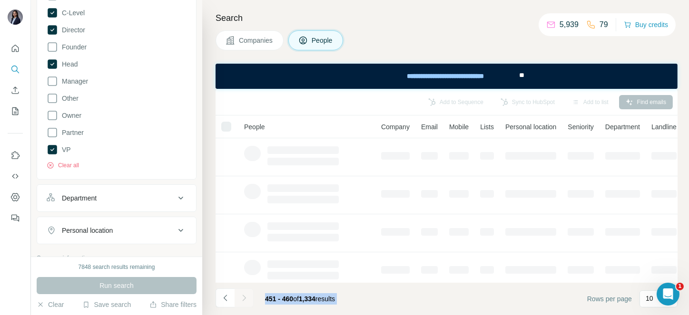
click at [247, 298] on div at bounding box center [243, 298] width 19 height 19
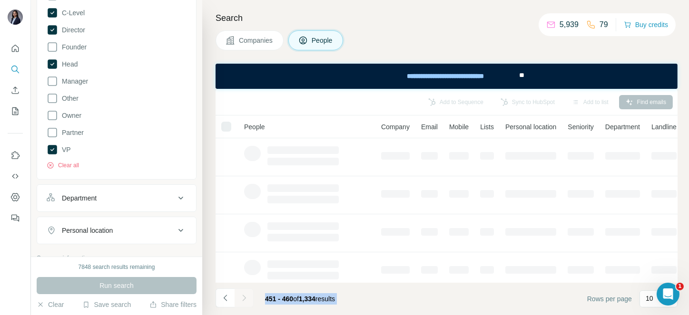
click at [247, 298] on div at bounding box center [243, 298] width 19 height 19
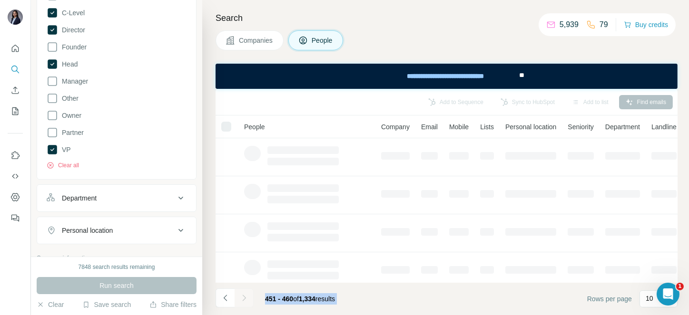
click at [247, 298] on div at bounding box center [243, 298] width 19 height 19
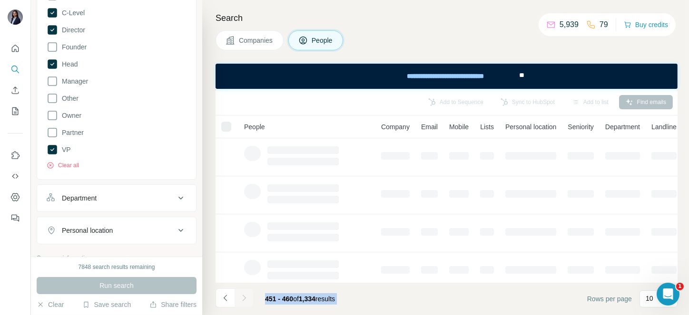
click at [247, 298] on div at bounding box center [243, 298] width 19 height 19
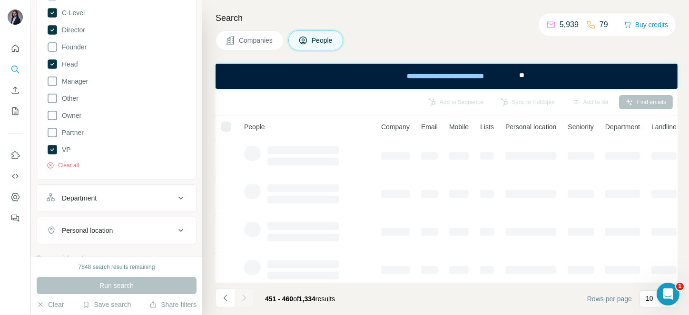
click at [237, 298] on div at bounding box center [243, 298] width 19 height 19
click at [237, 298] on button "Navigate to next page" at bounding box center [243, 298] width 19 height 19
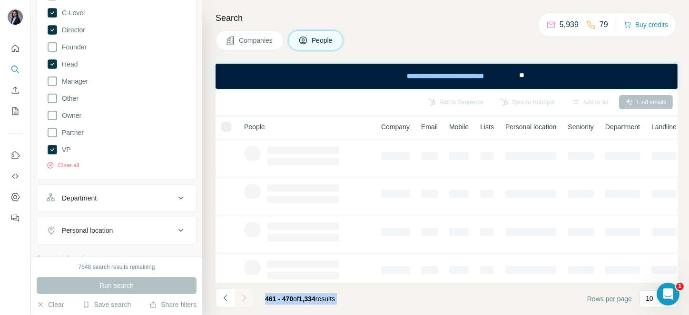
click at [237, 298] on div at bounding box center [243, 298] width 19 height 19
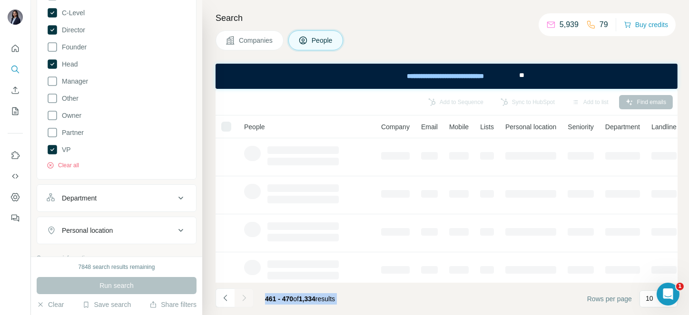
click at [237, 298] on div at bounding box center [243, 298] width 19 height 19
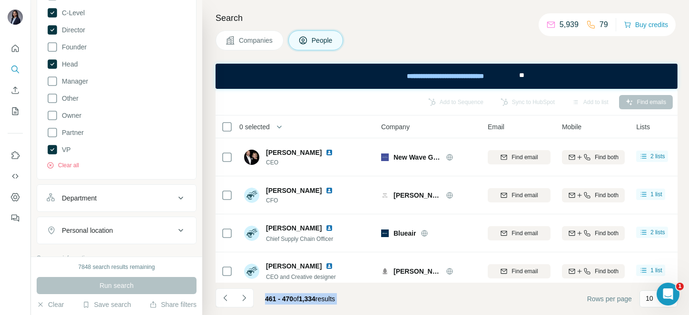
click at [237, 298] on button "Navigate to next page" at bounding box center [243, 298] width 19 height 19
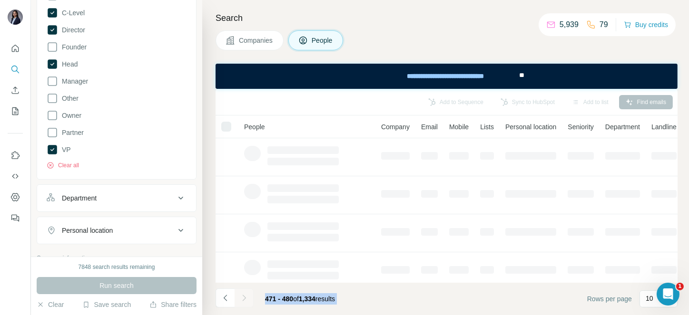
click at [237, 298] on div at bounding box center [243, 298] width 19 height 19
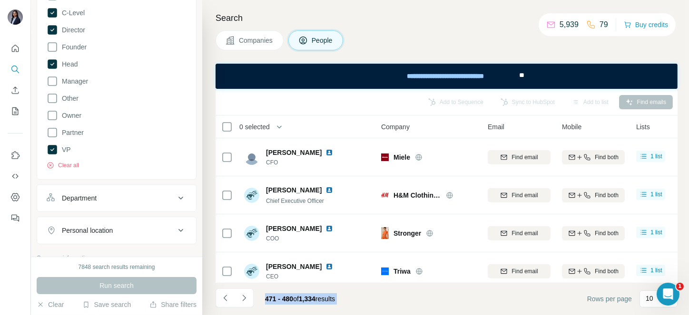
click at [237, 298] on button "Navigate to next page" at bounding box center [243, 298] width 19 height 19
click at [237, 298] on div at bounding box center [243, 298] width 19 height 19
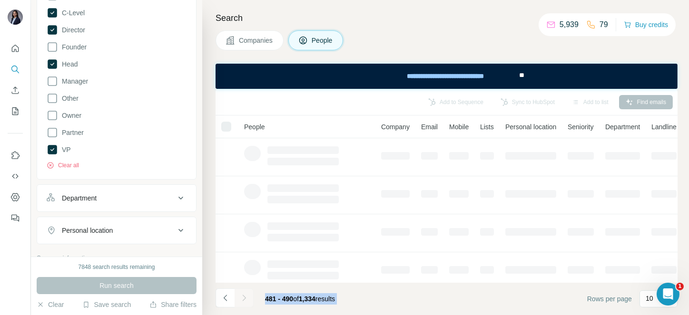
click at [237, 298] on div at bounding box center [243, 298] width 19 height 19
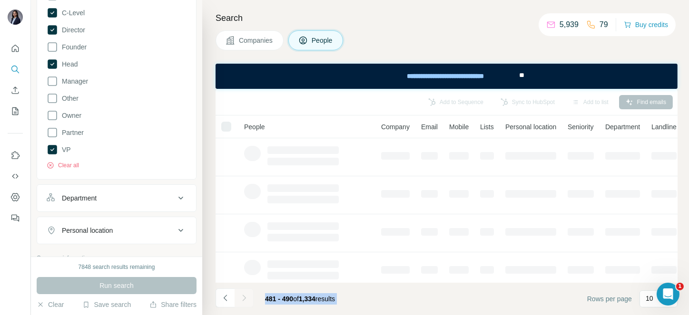
click at [237, 298] on div at bounding box center [243, 298] width 19 height 19
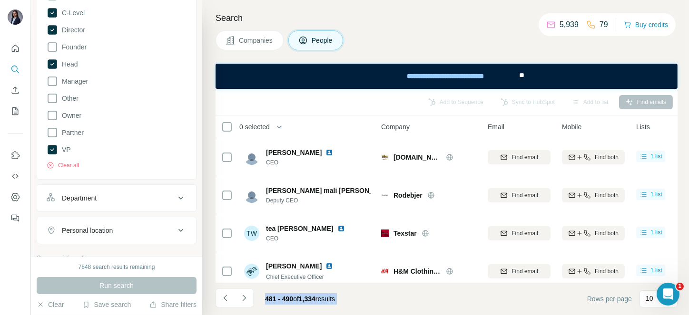
click at [237, 298] on button "Navigate to next page" at bounding box center [243, 298] width 19 height 19
click at [237, 298] on div at bounding box center [243, 298] width 19 height 19
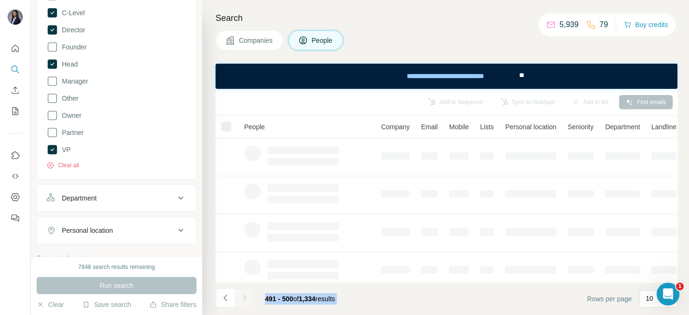
click at [237, 298] on div at bounding box center [243, 298] width 19 height 19
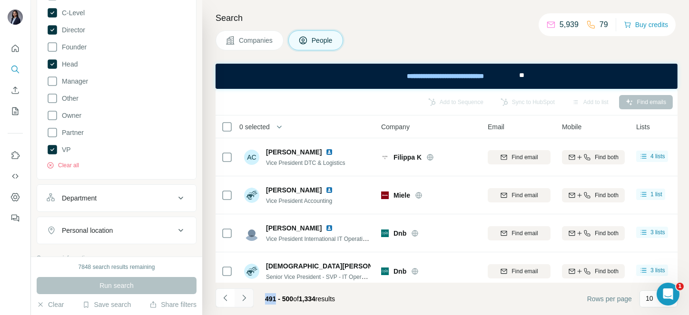
click at [237, 298] on button "Navigate to next page" at bounding box center [243, 298] width 19 height 19
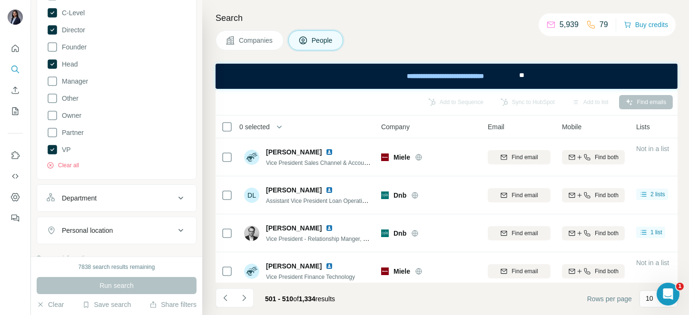
click at [259, 123] on span "0 selected" at bounding box center [254, 127] width 30 height 10
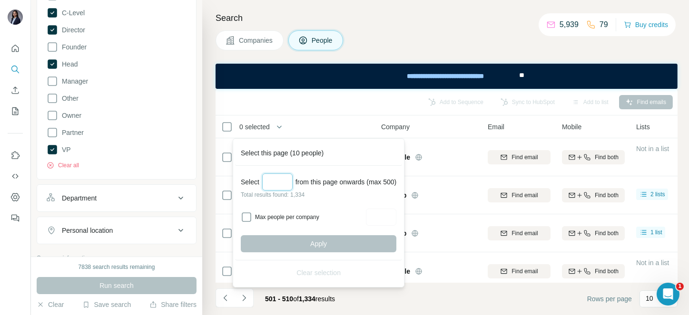
click at [273, 176] on input "Select a number (up to 500)" at bounding box center [277, 182] width 30 height 17
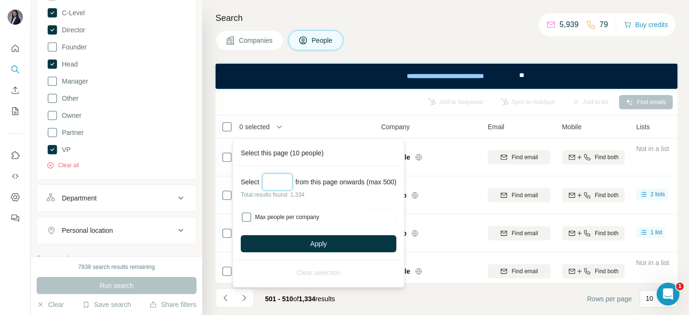
type input "***"
click at [310, 231] on div "Select *** from this page onwards (max 500) Total results found: 1,334 Max peop…" at bounding box center [318, 213] width 167 height 95
click at [337, 241] on button "Apply" at bounding box center [318, 243] width 155 height 17
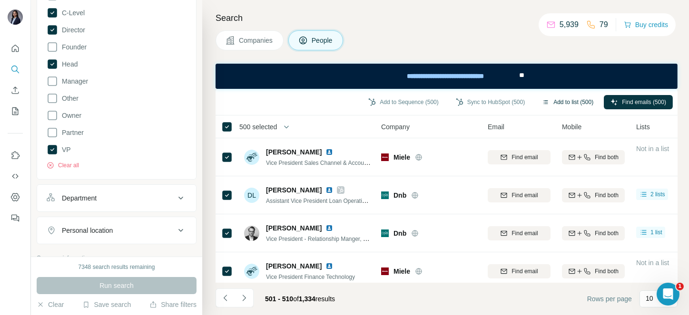
click at [561, 102] on button "Add to list (500)" at bounding box center [567, 102] width 65 height 14
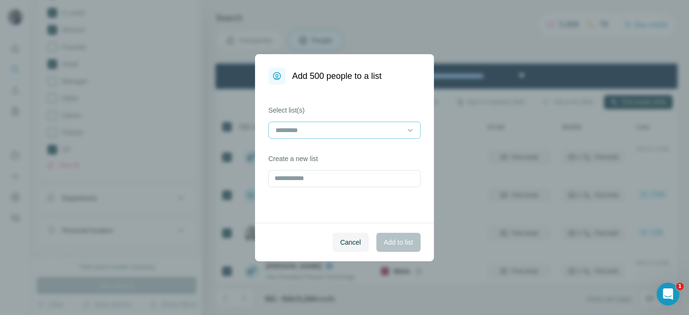
click at [362, 130] on input at bounding box center [338, 130] width 128 height 10
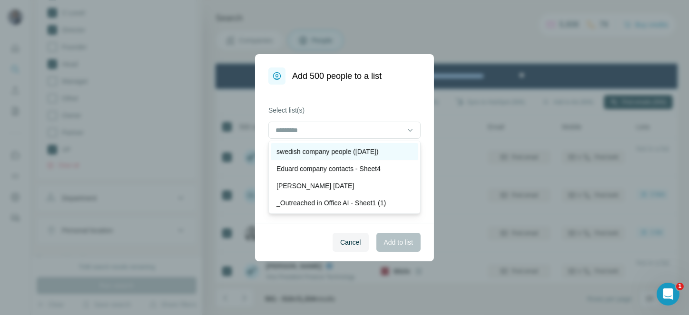
click at [323, 147] on p "swedish company people ([DATE])" at bounding box center [327, 152] width 102 height 10
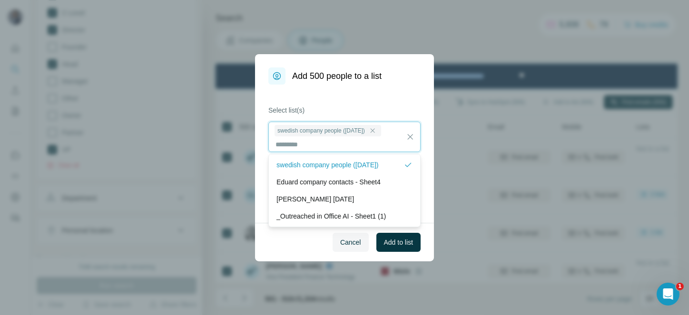
scroll to position [1, 0]
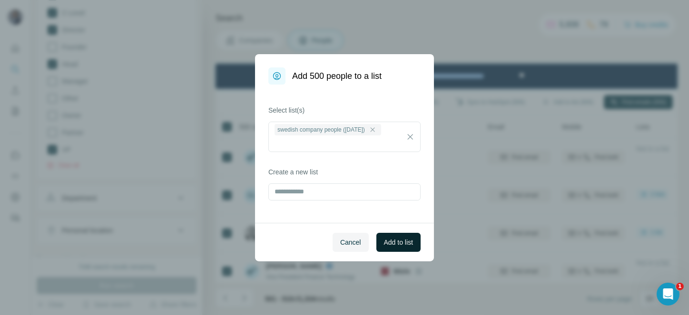
click at [408, 239] on span "Add to list" at bounding box center [398, 243] width 29 height 10
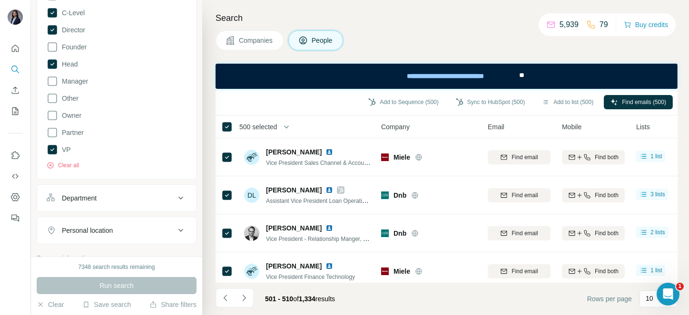
click at [256, 127] on span "500 selected" at bounding box center [258, 127] width 38 height 10
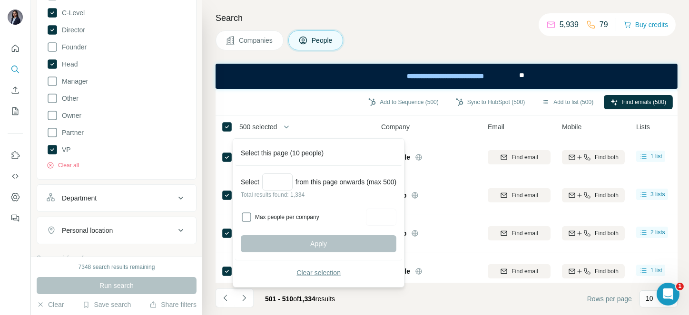
click at [325, 272] on span "Clear selection" at bounding box center [318, 273] width 44 height 10
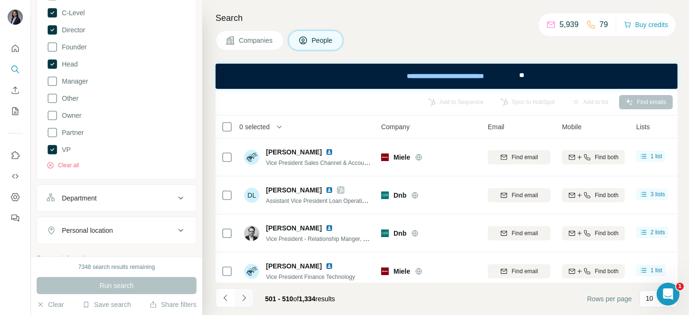
click at [244, 295] on icon "Navigate to next page" at bounding box center [244, 298] width 10 height 10
click at [244, 295] on div at bounding box center [243, 298] width 19 height 19
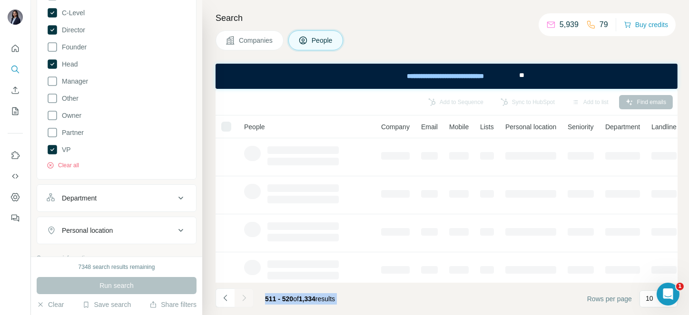
click at [244, 295] on div at bounding box center [243, 298] width 19 height 19
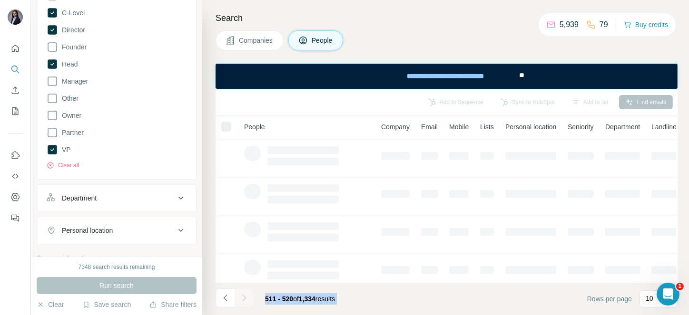
click at [244, 295] on icon "Navigate to next page" at bounding box center [244, 298] width 10 height 10
click at [244, 295] on div at bounding box center [243, 298] width 19 height 19
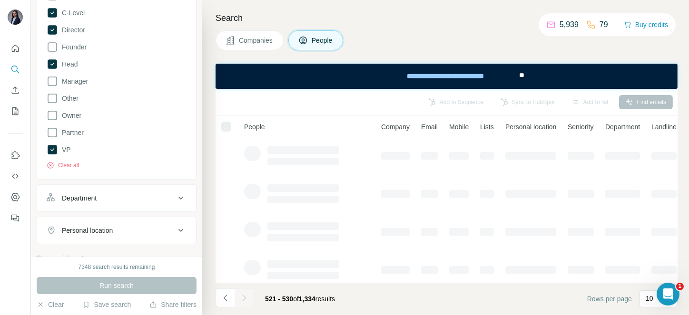
click at [244, 295] on icon "Navigate to next page" at bounding box center [244, 298] width 10 height 10
click at [244, 295] on div at bounding box center [243, 298] width 19 height 19
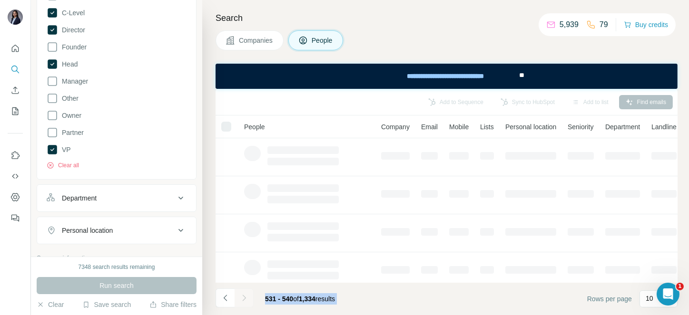
click at [244, 295] on div at bounding box center [243, 298] width 19 height 19
click at [244, 295] on icon "Navigate to next page" at bounding box center [244, 298] width 10 height 10
click at [244, 295] on div at bounding box center [243, 298] width 19 height 19
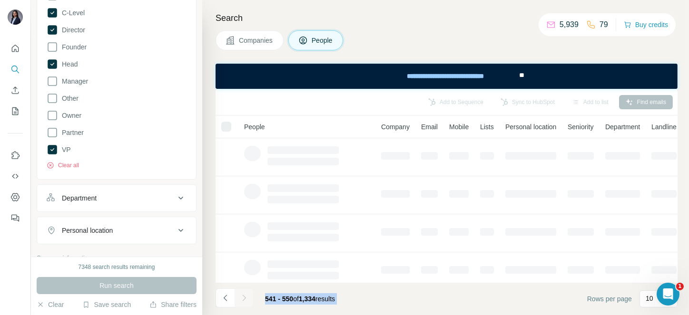
click at [244, 295] on div at bounding box center [243, 298] width 19 height 19
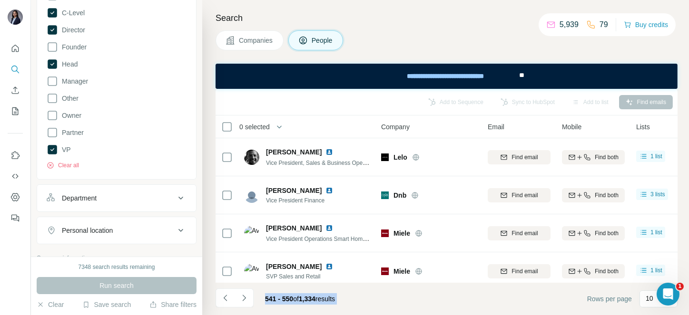
click at [244, 295] on icon "Navigate to next page" at bounding box center [244, 298] width 10 height 10
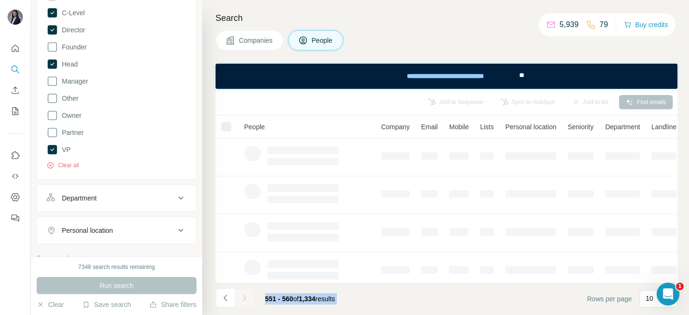
click at [244, 295] on div at bounding box center [243, 298] width 19 height 19
click at [244, 295] on icon "Navigate to next page" at bounding box center [244, 298] width 10 height 10
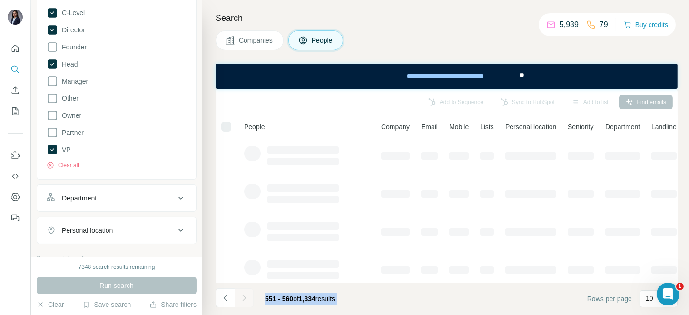
click at [244, 295] on div at bounding box center [243, 298] width 19 height 19
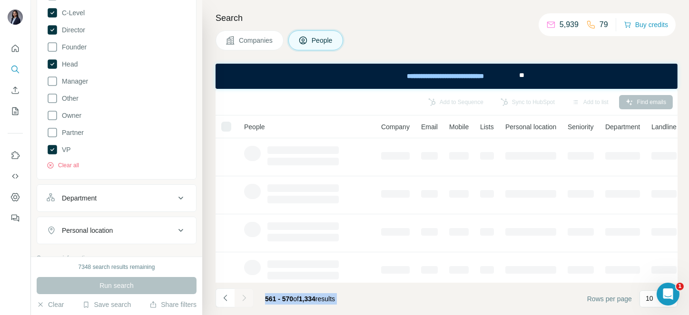
click at [244, 295] on div at bounding box center [243, 298] width 19 height 19
click at [244, 295] on icon "Navigate to next page" at bounding box center [244, 298] width 10 height 10
click at [244, 295] on div at bounding box center [243, 298] width 19 height 19
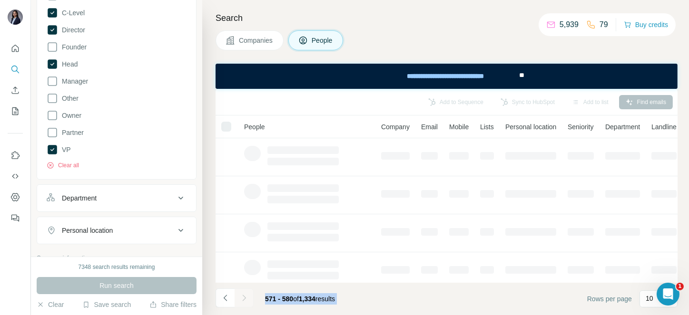
click at [244, 295] on div at bounding box center [243, 298] width 19 height 19
click at [244, 295] on icon "Navigate to next page" at bounding box center [244, 298] width 10 height 10
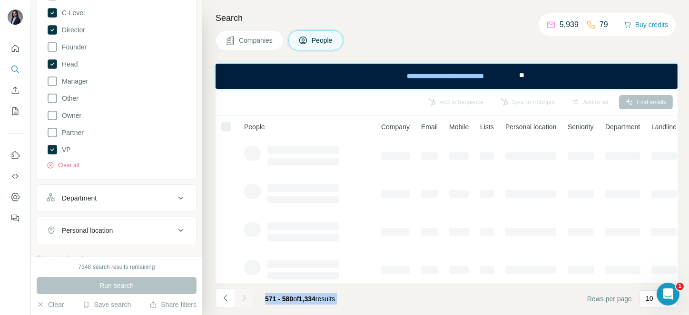
click at [244, 295] on div at bounding box center [243, 298] width 19 height 19
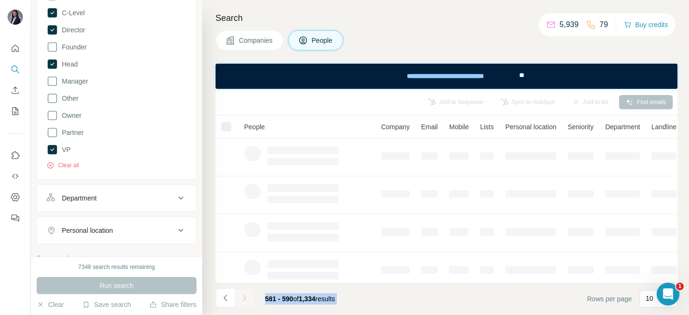
click at [244, 295] on icon "Navigate to next page" at bounding box center [244, 298] width 10 height 10
click at [244, 295] on div at bounding box center [243, 298] width 19 height 19
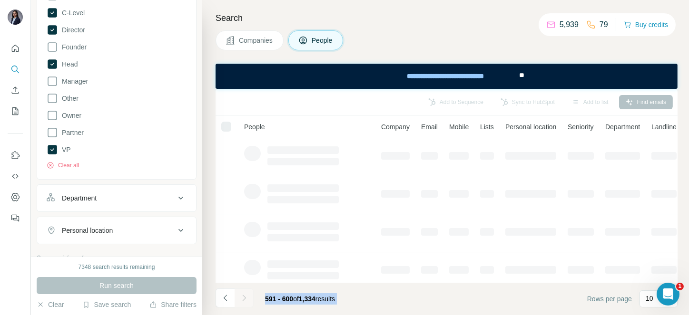
click at [244, 295] on div at bounding box center [243, 298] width 19 height 19
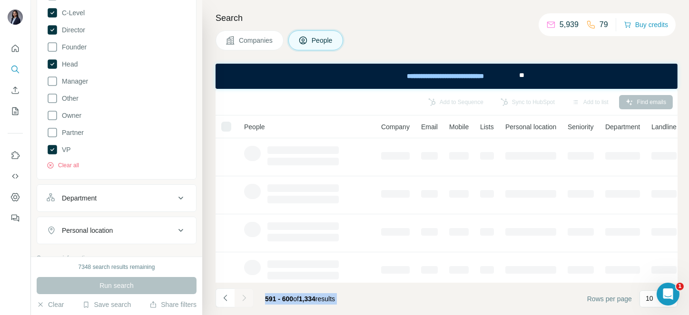
click at [244, 295] on div at bounding box center [243, 298] width 19 height 19
click at [244, 295] on icon "Navigate to next page" at bounding box center [244, 298] width 10 height 10
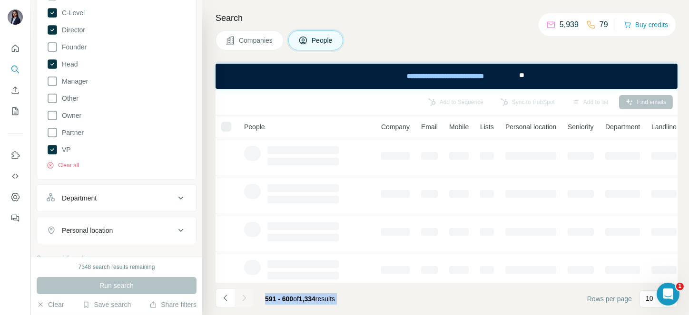
click at [244, 295] on div at bounding box center [243, 298] width 19 height 19
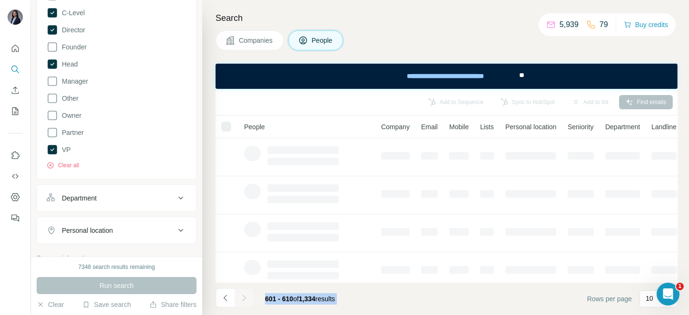
click at [244, 295] on div at bounding box center [243, 298] width 19 height 19
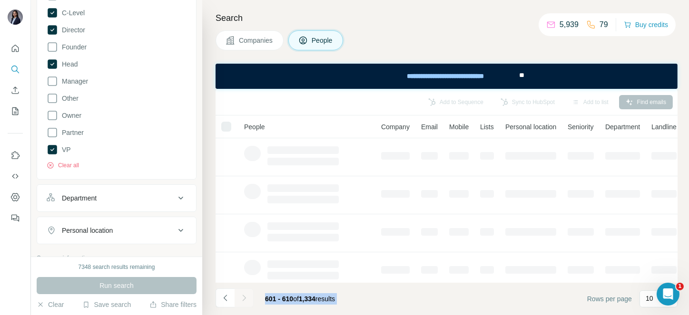
click at [244, 295] on div at bounding box center [243, 298] width 19 height 19
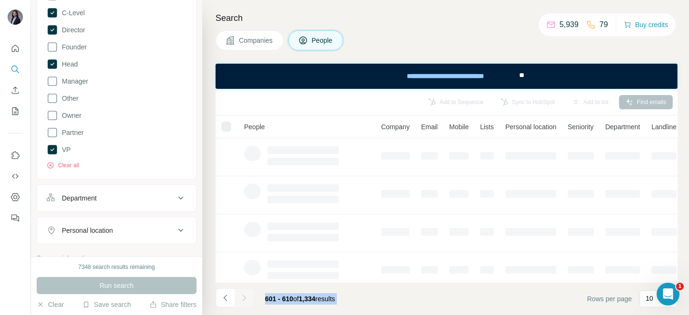
click at [244, 295] on div at bounding box center [243, 298] width 19 height 19
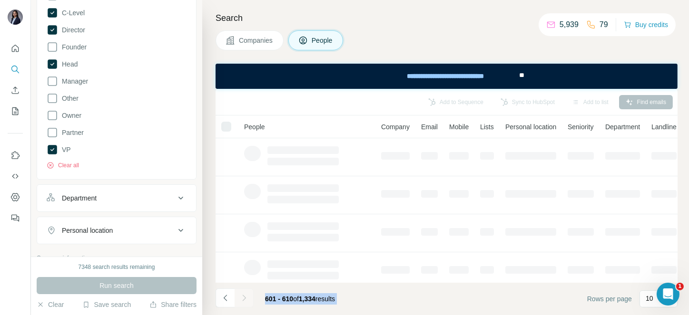
click at [244, 295] on div at bounding box center [243, 298] width 19 height 19
click at [244, 295] on icon "Navigate to next page" at bounding box center [244, 298] width 10 height 10
click at [244, 295] on div at bounding box center [243, 298] width 19 height 19
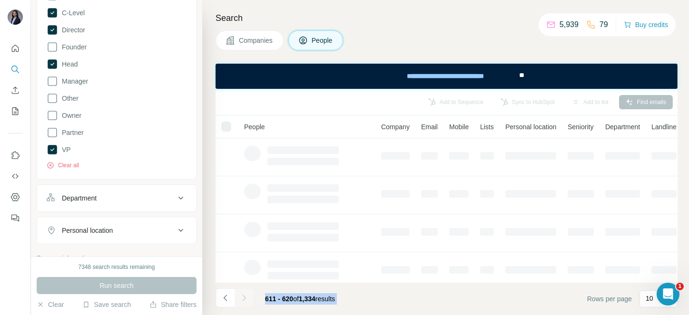
click at [244, 295] on div at bounding box center [243, 298] width 19 height 19
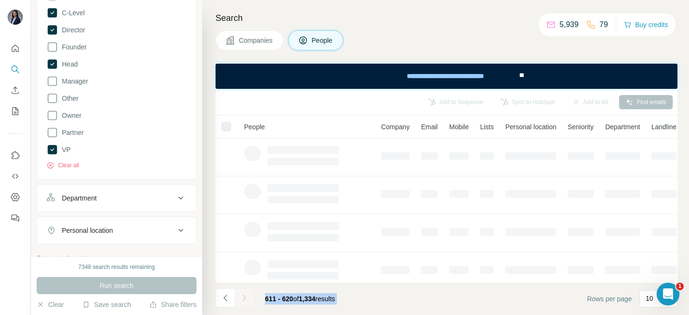
click at [244, 295] on div at bounding box center [243, 298] width 19 height 19
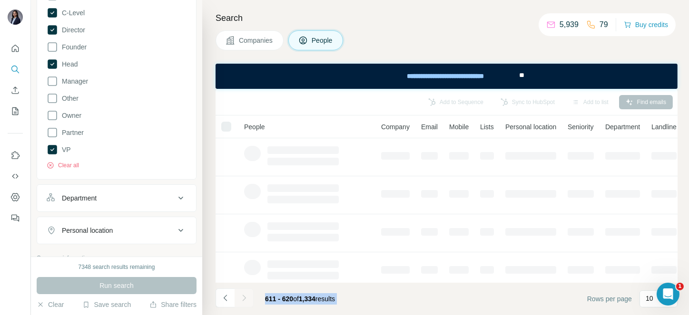
click at [244, 295] on div at bounding box center [243, 298] width 19 height 19
click at [244, 295] on icon "Navigate to next page" at bounding box center [244, 298] width 10 height 10
click at [244, 295] on div at bounding box center [243, 298] width 19 height 19
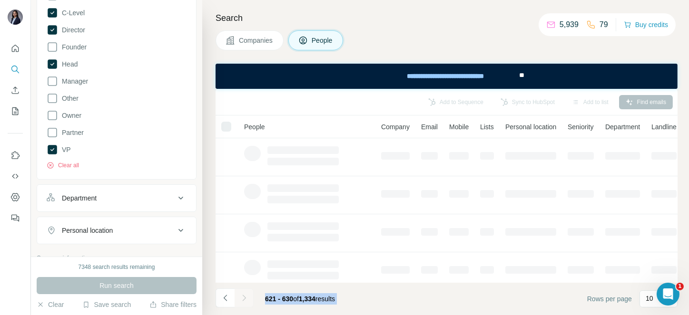
click at [244, 295] on div at bounding box center [243, 298] width 19 height 19
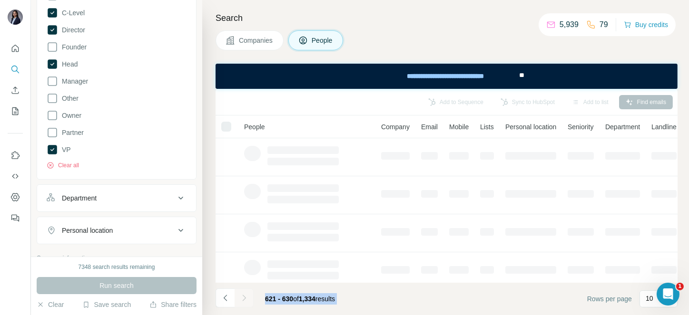
click at [244, 295] on div at bounding box center [243, 298] width 19 height 19
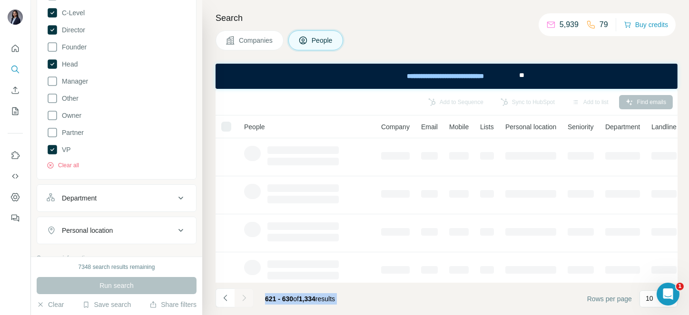
click at [244, 295] on icon "Navigate to next page" at bounding box center [244, 298] width 10 height 10
click at [244, 295] on div at bounding box center [243, 298] width 19 height 19
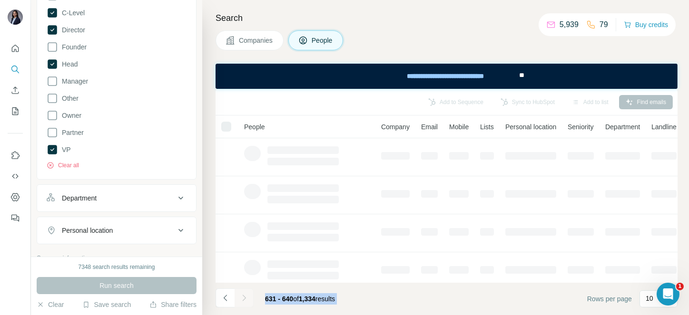
click at [244, 295] on div at bounding box center [243, 298] width 19 height 19
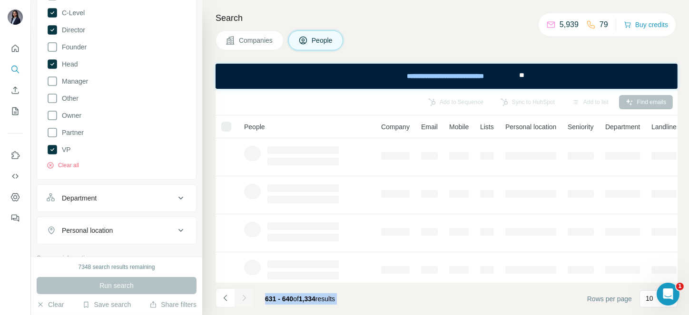
click at [244, 295] on div at bounding box center [243, 298] width 19 height 19
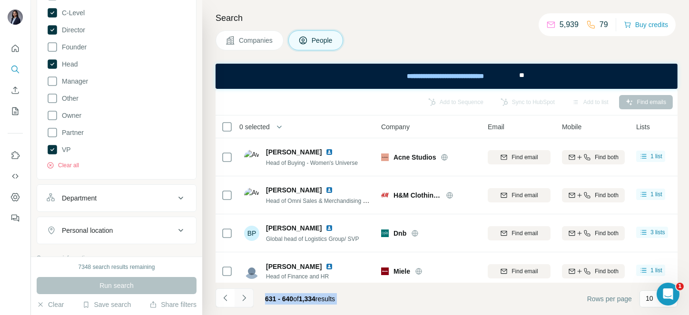
click at [244, 295] on icon "Navigate to next page" at bounding box center [244, 298] width 10 height 10
click at [244, 295] on div at bounding box center [243, 298] width 19 height 19
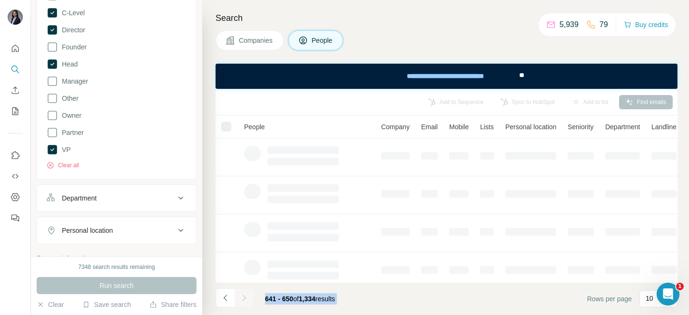
click at [244, 295] on div at bounding box center [243, 298] width 19 height 19
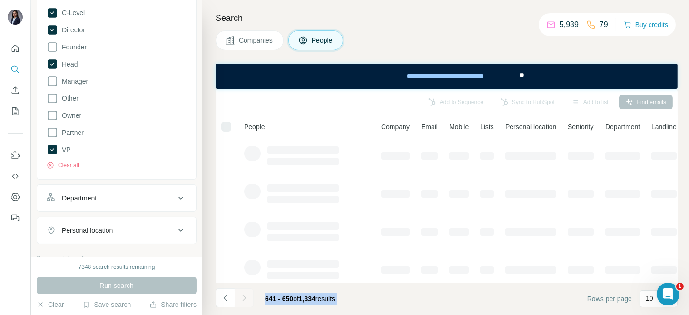
click at [244, 295] on div at bounding box center [243, 298] width 19 height 19
click at [244, 295] on icon "Navigate to next page" at bounding box center [244, 298] width 10 height 10
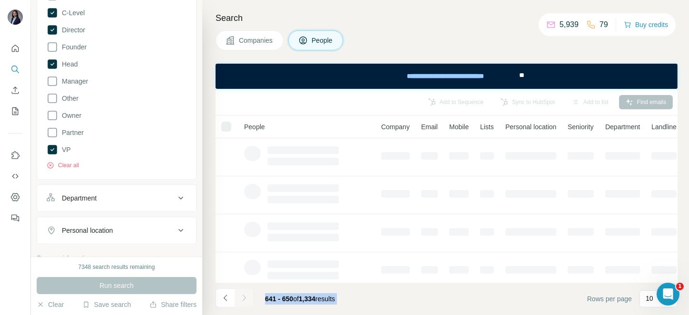
click at [244, 295] on div at bounding box center [243, 298] width 19 height 19
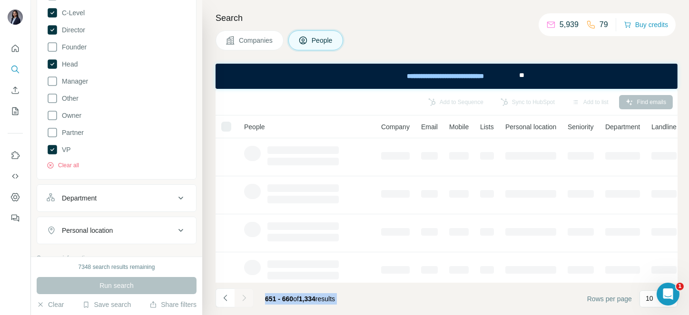
click at [244, 295] on div at bounding box center [243, 298] width 19 height 19
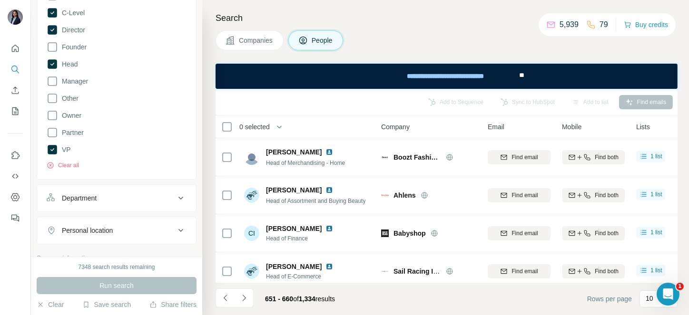
click at [244, 295] on icon "Navigate to next page" at bounding box center [244, 298] width 10 height 10
click at [244, 295] on div at bounding box center [243, 298] width 19 height 19
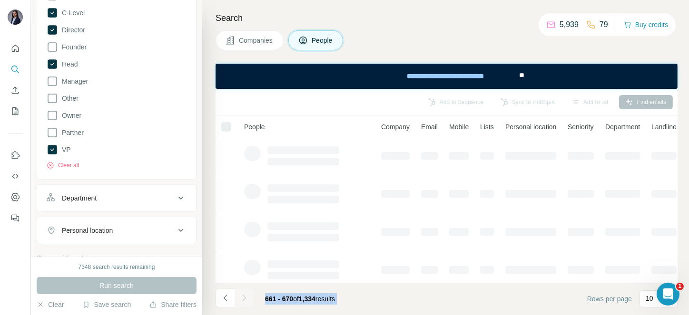
click at [244, 295] on div at bounding box center [243, 298] width 19 height 19
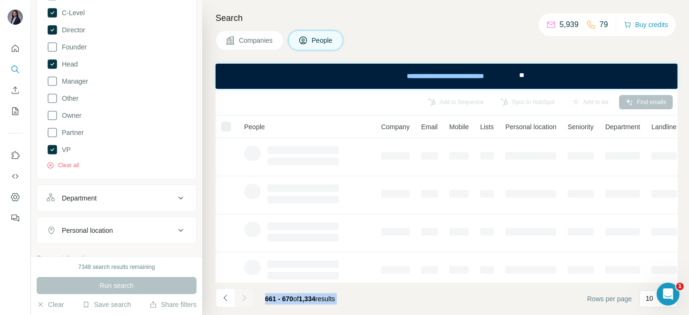
click at [244, 295] on div at bounding box center [243, 298] width 19 height 19
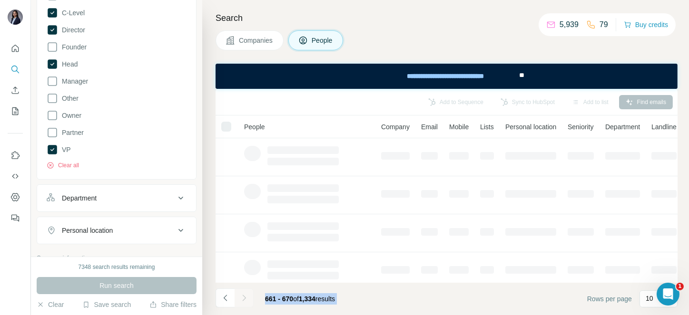
click at [244, 295] on div at bounding box center [243, 298] width 19 height 19
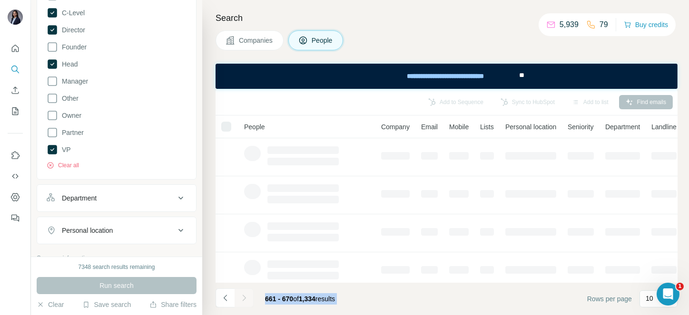
click at [244, 295] on icon "Navigate to next page" at bounding box center [244, 298] width 10 height 10
click at [244, 295] on div at bounding box center [243, 298] width 19 height 19
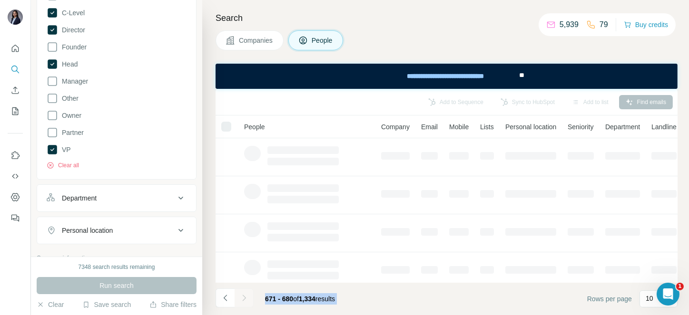
click at [244, 295] on div at bounding box center [243, 298] width 19 height 19
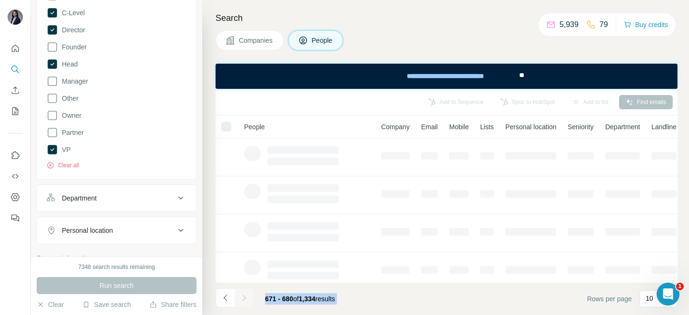
click at [244, 295] on div at bounding box center [243, 298] width 19 height 19
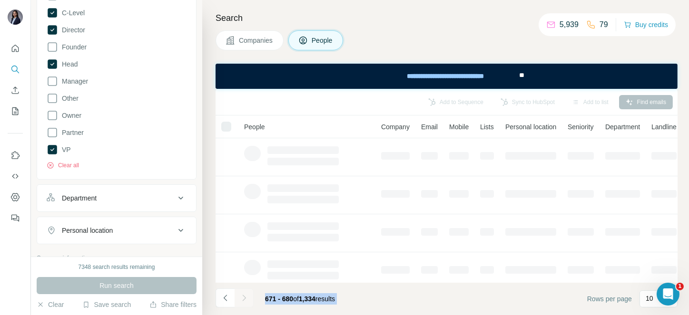
click at [244, 295] on div at bounding box center [243, 298] width 19 height 19
click at [244, 295] on icon "Navigate to next page" at bounding box center [244, 298] width 10 height 10
click at [244, 295] on div at bounding box center [243, 298] width 19 height 19
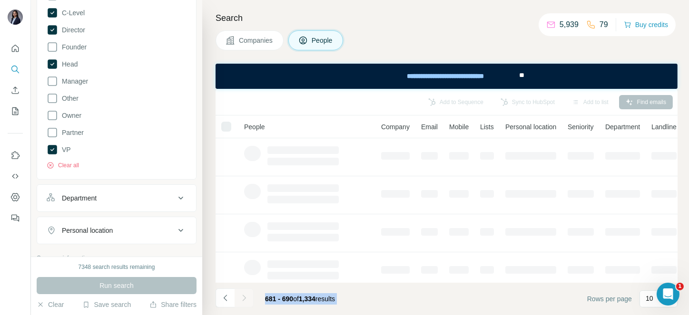
click at [244, 295] on div at bounding box center [243, 298] width 19 height 19
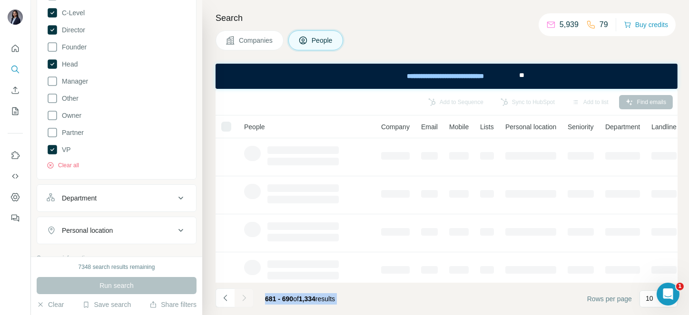
click at [244, 295] on div at bounding box center [243, 298] width 19 height 19
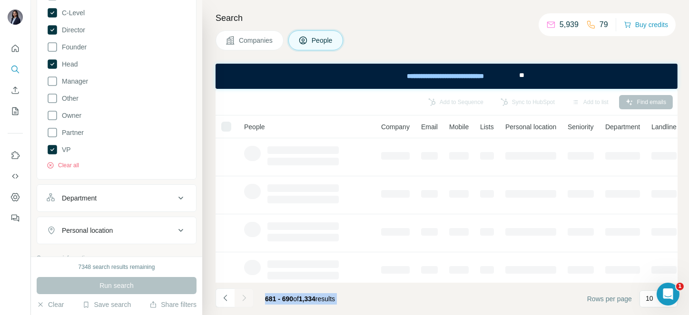
click at [244, 295] on div at bounding box center [243, 298] width 19 height 19
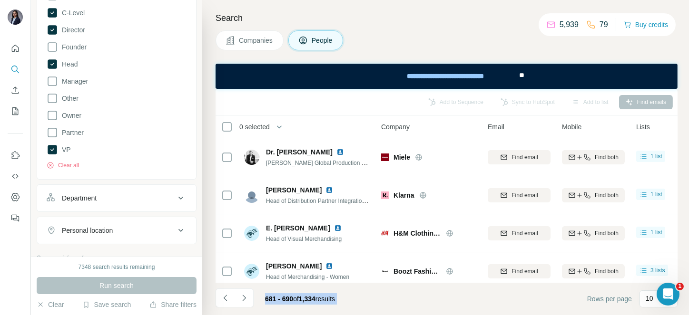
click at [244, 295] on icon "Navigate to next page" at bounding box center [244, 298] width 10 height 10
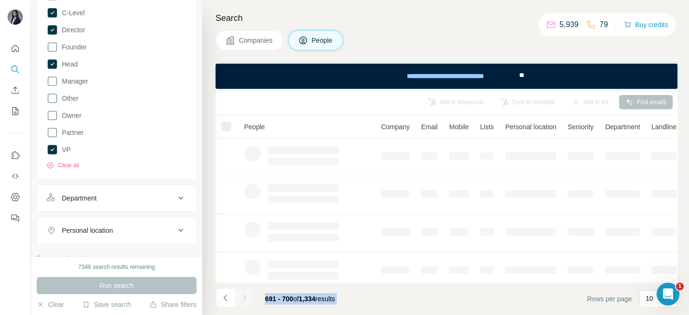
click at [244, 295] on div at bounding box center [243, 298] width 19 height 19
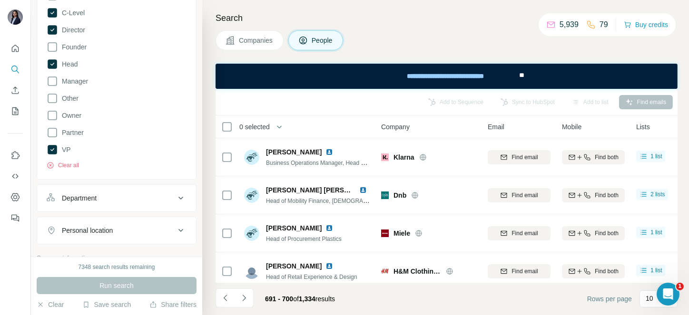
click at [324, 291] on div "691 - 700 of 1,334 results" at bounding box center [299, 299] width 85 height 21
click at [243, 299] on icon "Navigate to next page" at bounding box center [244, 298] width 10 height 10
click at [243, 299] on div at bounding box center [243, 298] width 19 height 19
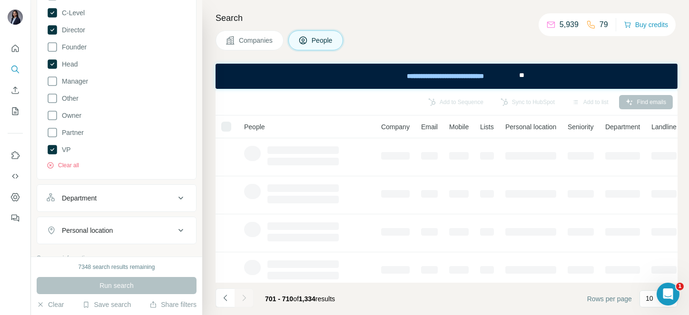
click at [243, 299] on div at bounding box center [243, 298] width 19 height 19
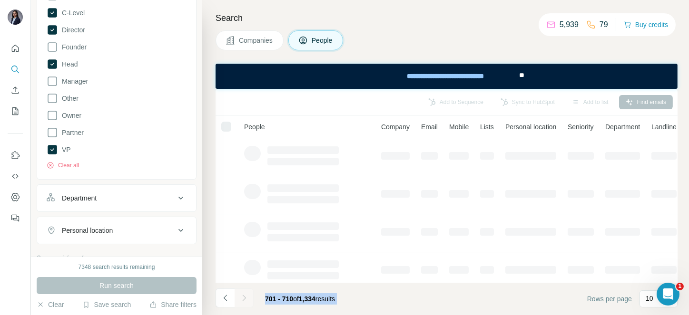
click at [243, 299] on div at bounding box center [243, 298] width 19 height 19
click at [243, 299] on icon "Navigate to next page" at bounding box center [244, 298] width 10 height 10
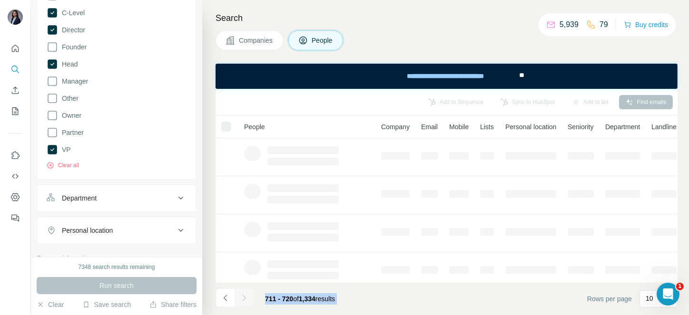
click at [243, 299] on div at bounding box center [243, 298] width 19 height 19
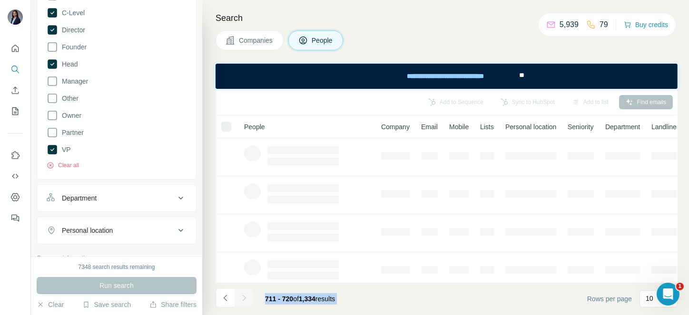
click at [243, 299] on div at bounding box center [243, 298] width 19 height 19
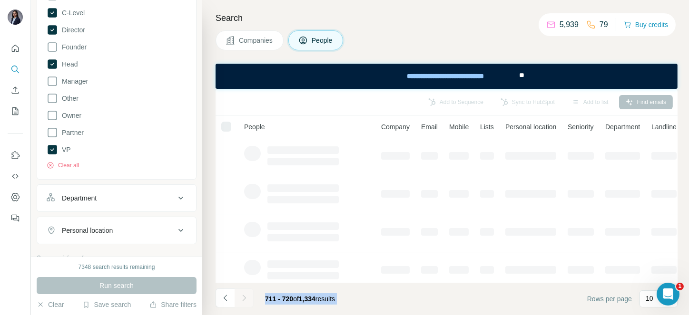
click at [243, 299] on div at bounding box center [243, 298] width 19 height 19
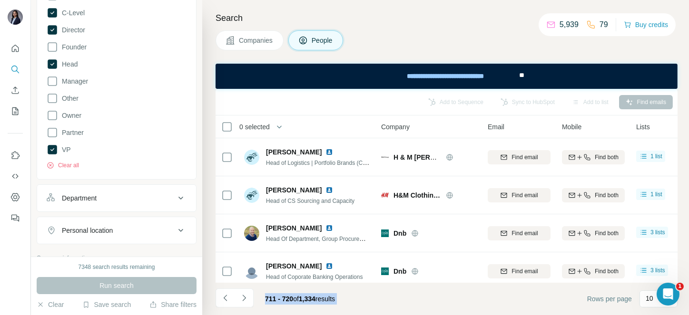
click at [243, 299] on icon "Navigate to next page" at bounding box center [244, 298] width 10 height 10
click at [243, 299] on div at bounding box center [243, 298] width 19 height 19
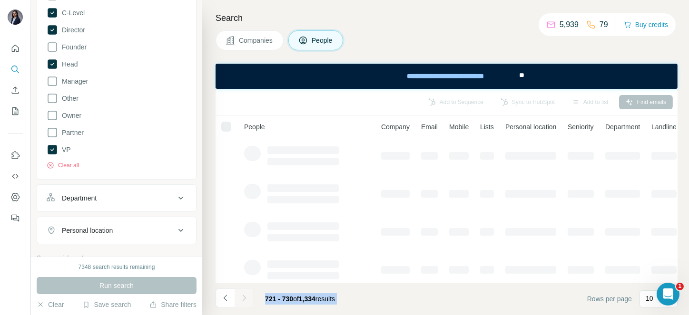
click at [243, 299] on div at bounding box center [243, 298] width 19 height 19
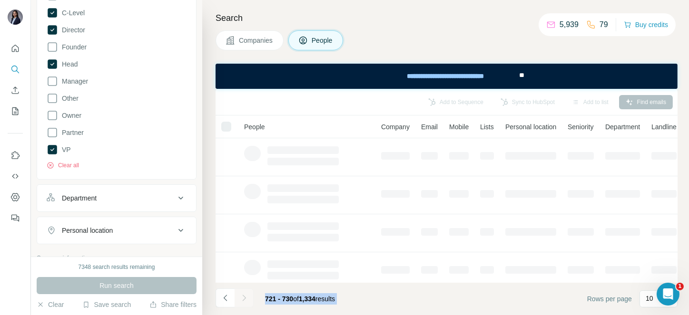
click at [243, 299] on div at bounding box center [243, 298] width 19 height 19
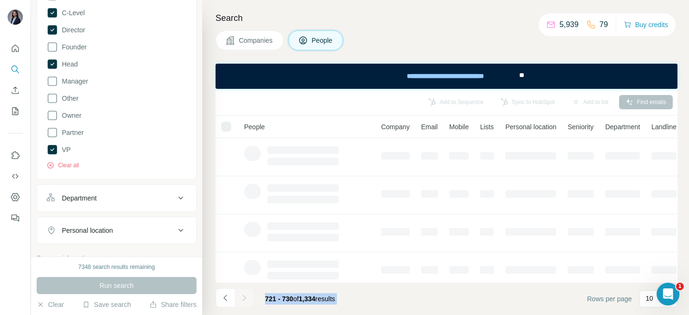
click at [243, 299] on icon "Navigate to next page" at bounding box center [244, 298] width 10 height 10
click at [243, 299] on div at bounding box center [243, 298] width 19 height 19
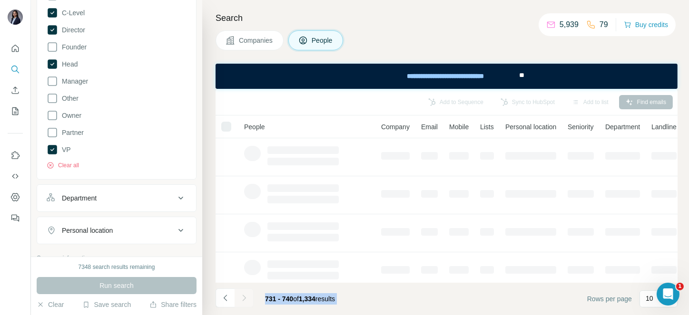
click at [243, 299] on div at bounding box center [243, 298] width 19 height 19
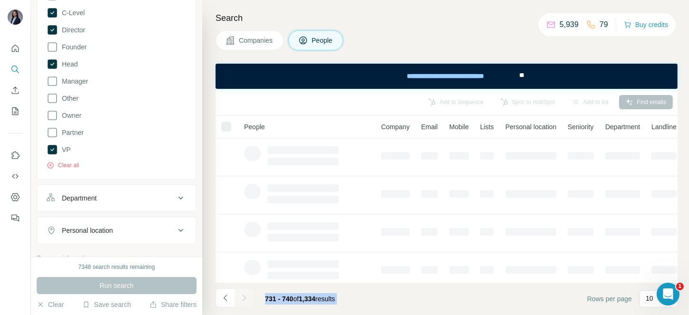
click at [243, 299] on icon "Navigate to next page" at bounding box center [244, 298] width 10 height 10
click at [243, 299] on div at bounding box center [243, 298] width 19 height 19
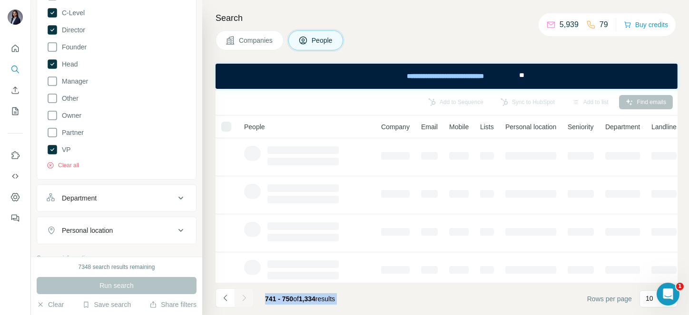
click at [243, 299] on div at bounding box center [243, 298] width 19 height 19
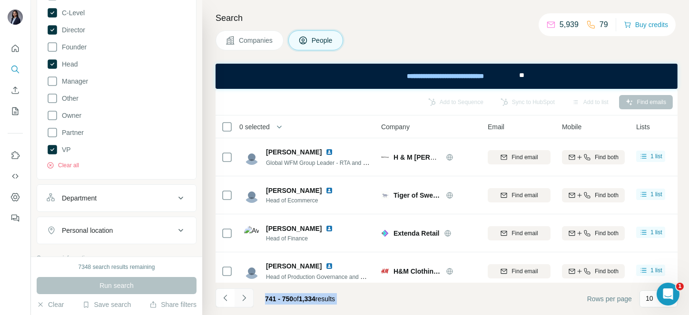
click at [243, 299] on icon "Navigate to next page" at bounding box center [244, 298] width 10 height 10
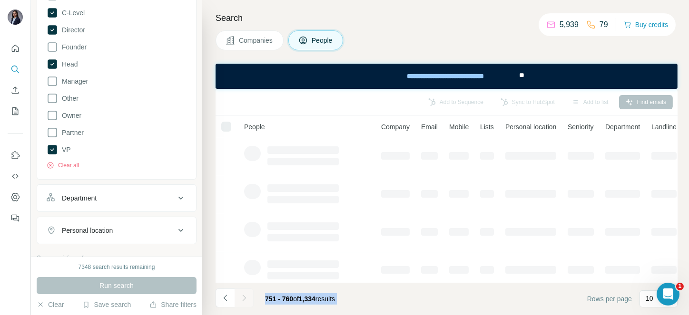
click at [243, 299] on div at bounding box center [243, 298] width 19 height 19
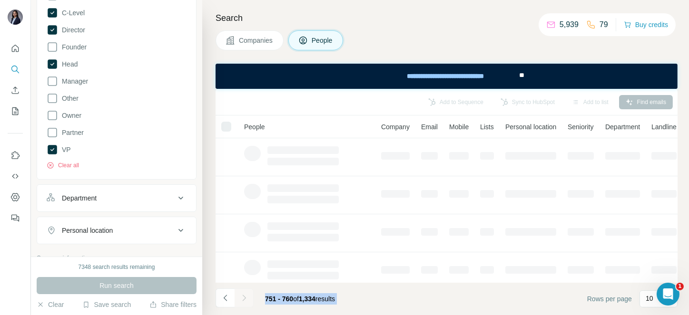
click at [243, 299] on div at bounding box center [243, 298] width 19 height 19
click at [243, 299] on icon "Navigate to next page" at bounding box center [244, 298] width 10 height 10
click at [243, 299] on div at bounding box center [243, 298] width 19 height 19
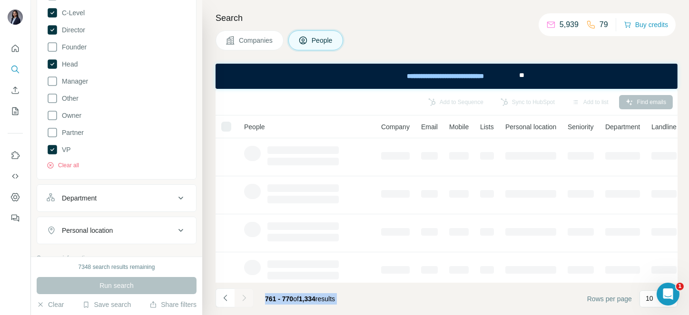
click at [243, 299] on div at bounding box center [243, 298] width 19 height 19
click at [243, 299] on icon "Navigate to next page" at bounding box center [244, 298] width 10 height 10
click at [243, 299] on div at bounding box center [243, 298] width 19 height 19
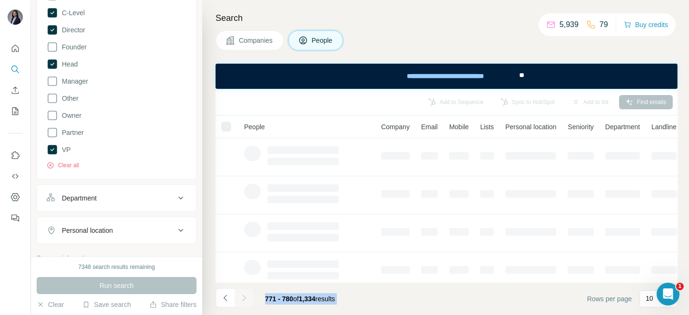
click at [243, 299] on div at bounding box center [243, 298] width 19 height 19
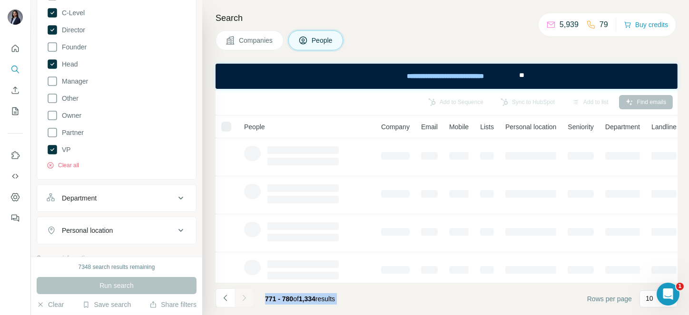
click at [243, 299] on div at bounding box center [243, 298] width 19 height 19
click at [243, 299] on icon "Navigate to next page" at bounding box center [244, 298] width 10 height 10
click at [243, 299] on div at bounding box center [243, 298] width 19 height 19
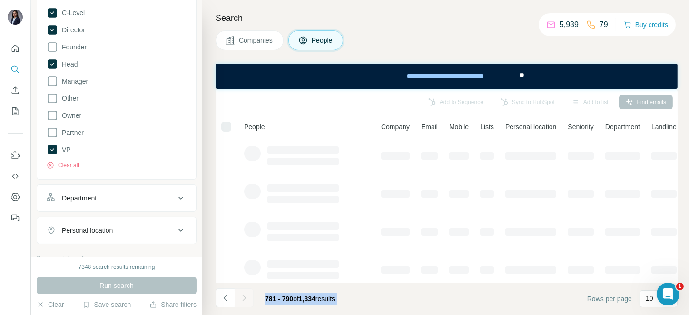
click at [243, 299] on div at bounding box center [243, 298] width 19 height 19
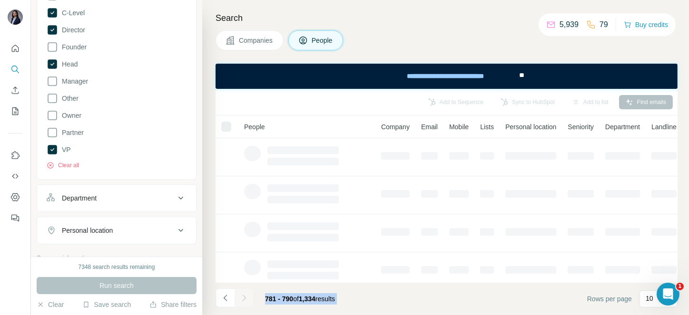
click at [243, 299] on div at bounding box center [243, 298] width 19 height 19
click at [243, 299] on icon "Navigate to next page" at bounding box center [244, 298] width 10 height 10
click at [243, 299] on div at bounding box center [243, 298] width 19 height 19
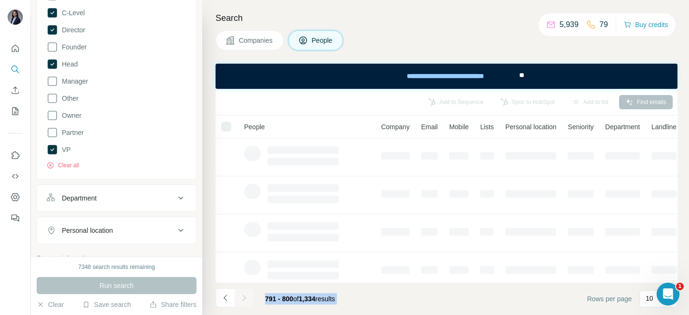
click at [243, 299] on div at bounding box center [243, 298] width 19 height 19
click at [243, 299] on icon "Navigate to next page" at bounding box center [244, 298] width 10 height 10
click at [243, 299] on div at bounding box center [243, 298] width 19 height 19
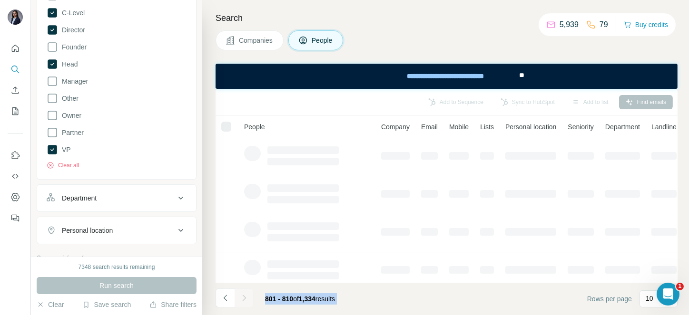
click at [243, 299] on div at bounding box center [243, 298] width 19 height 19
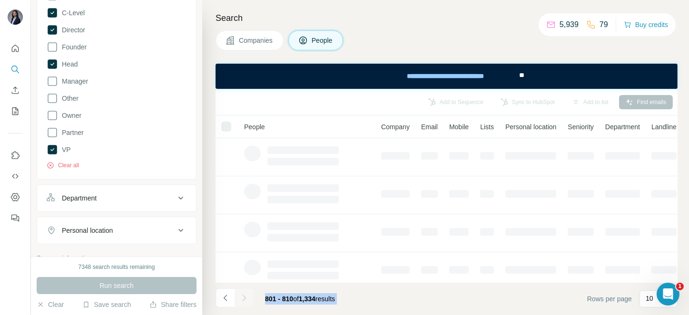
click at [243, 299] on div at bounding box center [243, 298] width 19 height 19
click at [243, 299] on icon "Navigate to next page" at bounding box center [244, 298] width 10 height 10
click at [243, 299] on div at bounding box center [243, 298] width 19 height 19
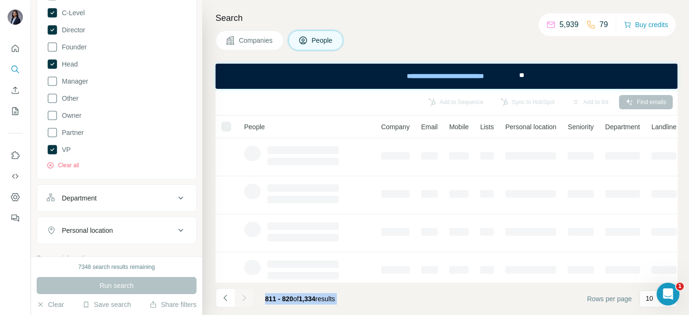
click at [243, 299] on div at bounding box center [243, 298] width 19 height 19
click at [243, 299] on icon "Navigate to next page" at bounding box center [244, 298] width 10 height 10
click at [243, 299] on div at bounding box center [243, 298] width 19 height 19
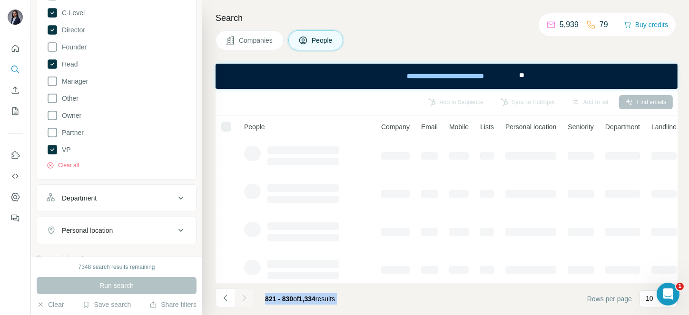
click at [243, 299] on div at bounding box center [243, 298] width 19 height 19
click
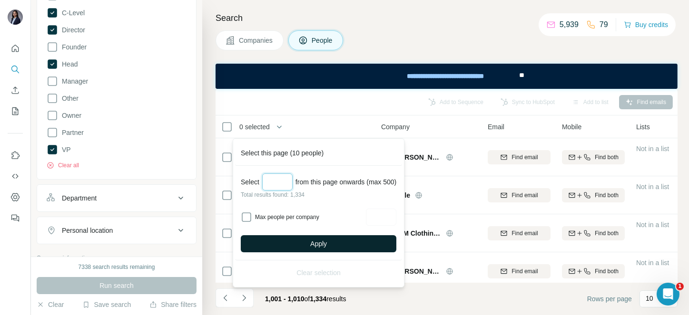
type input "***"
